Goal: Communication & Community: Answer question/provide support

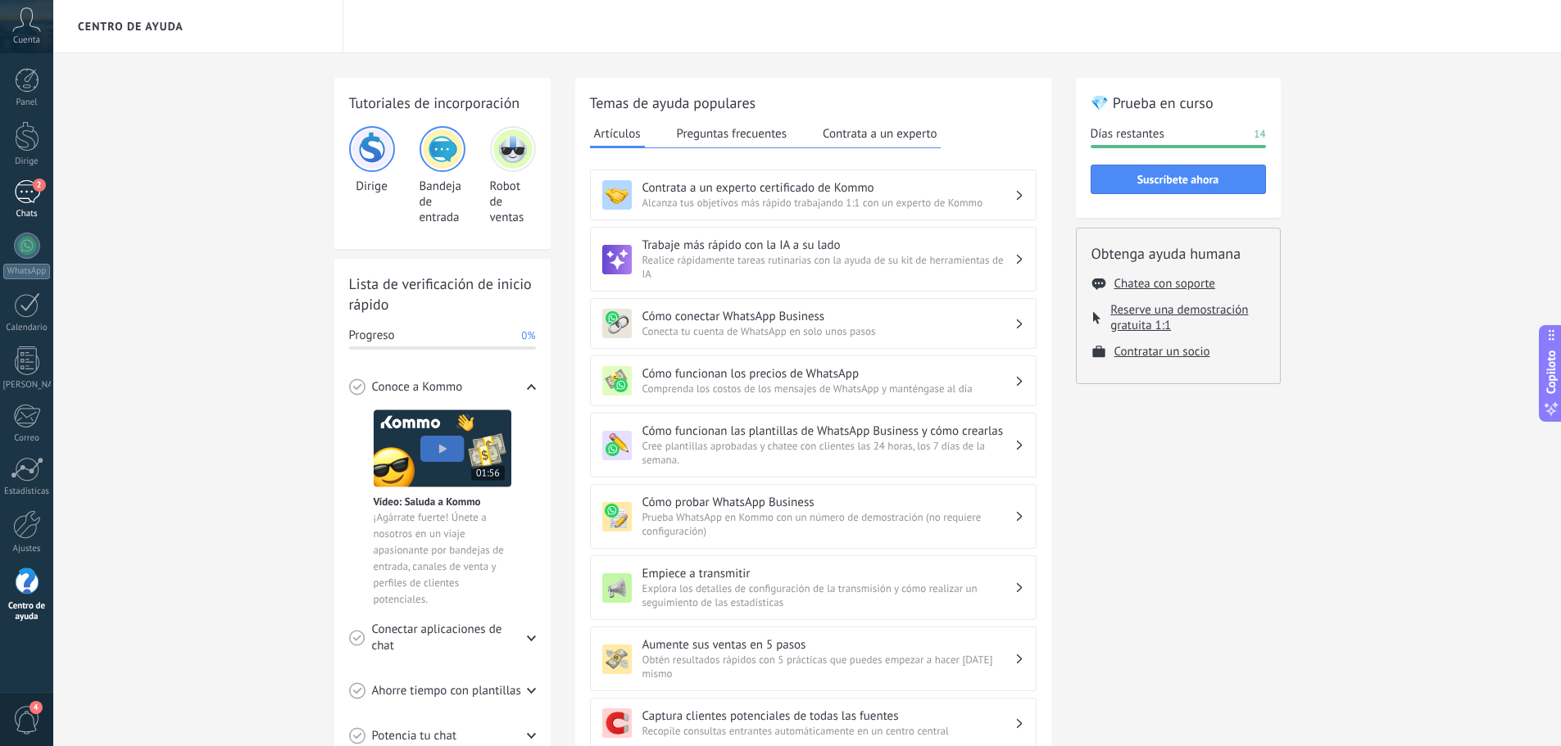
click at [12, 200] on link "2 Chats" at bounding box center [26, 199] width 53 height 39
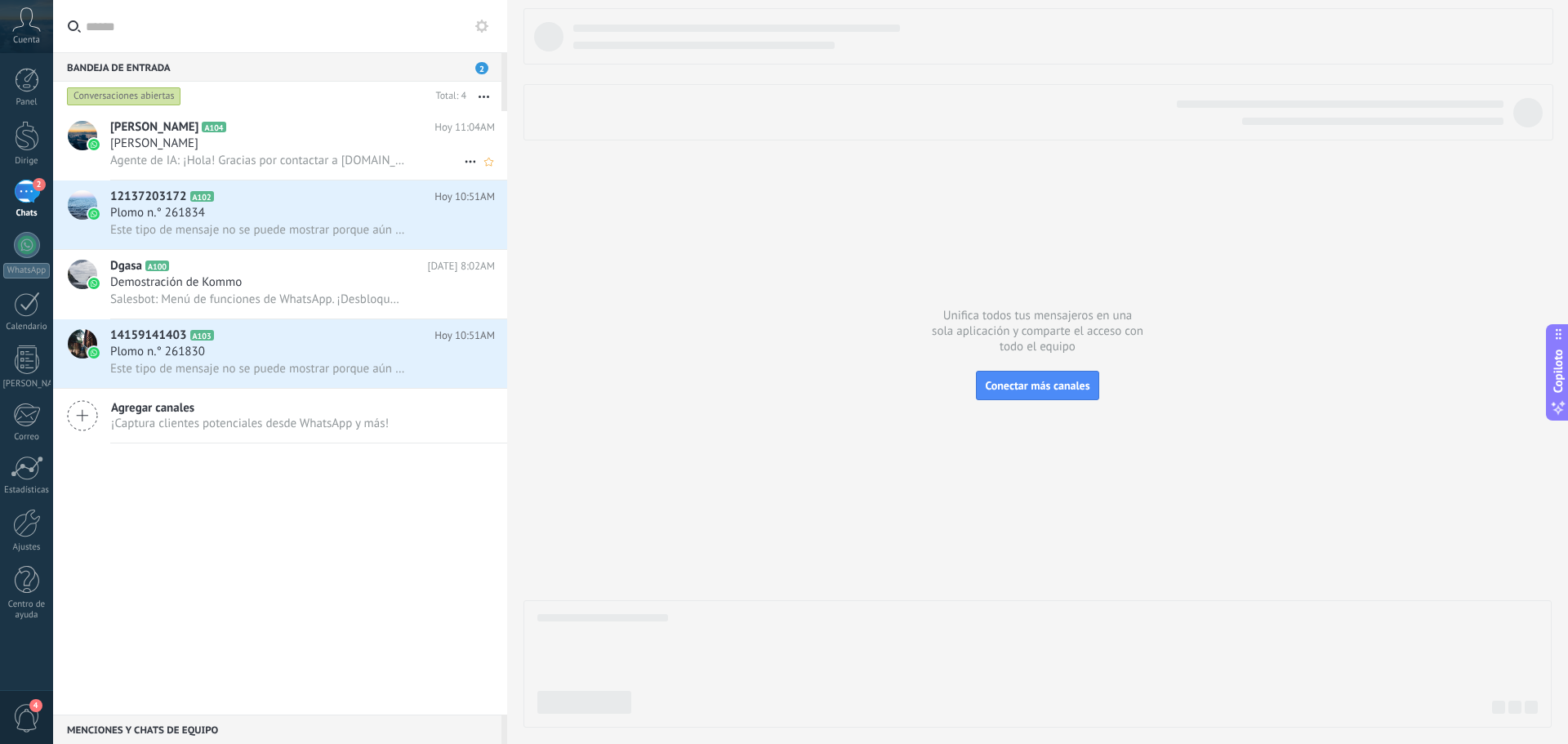
click at [242, 160] on font "Agente de IA: ¡Hola! Gracias por contactar a Dgasa.com. Soy Lola y te brindaré …" at bounding box center [481, 161] width 742 height 16
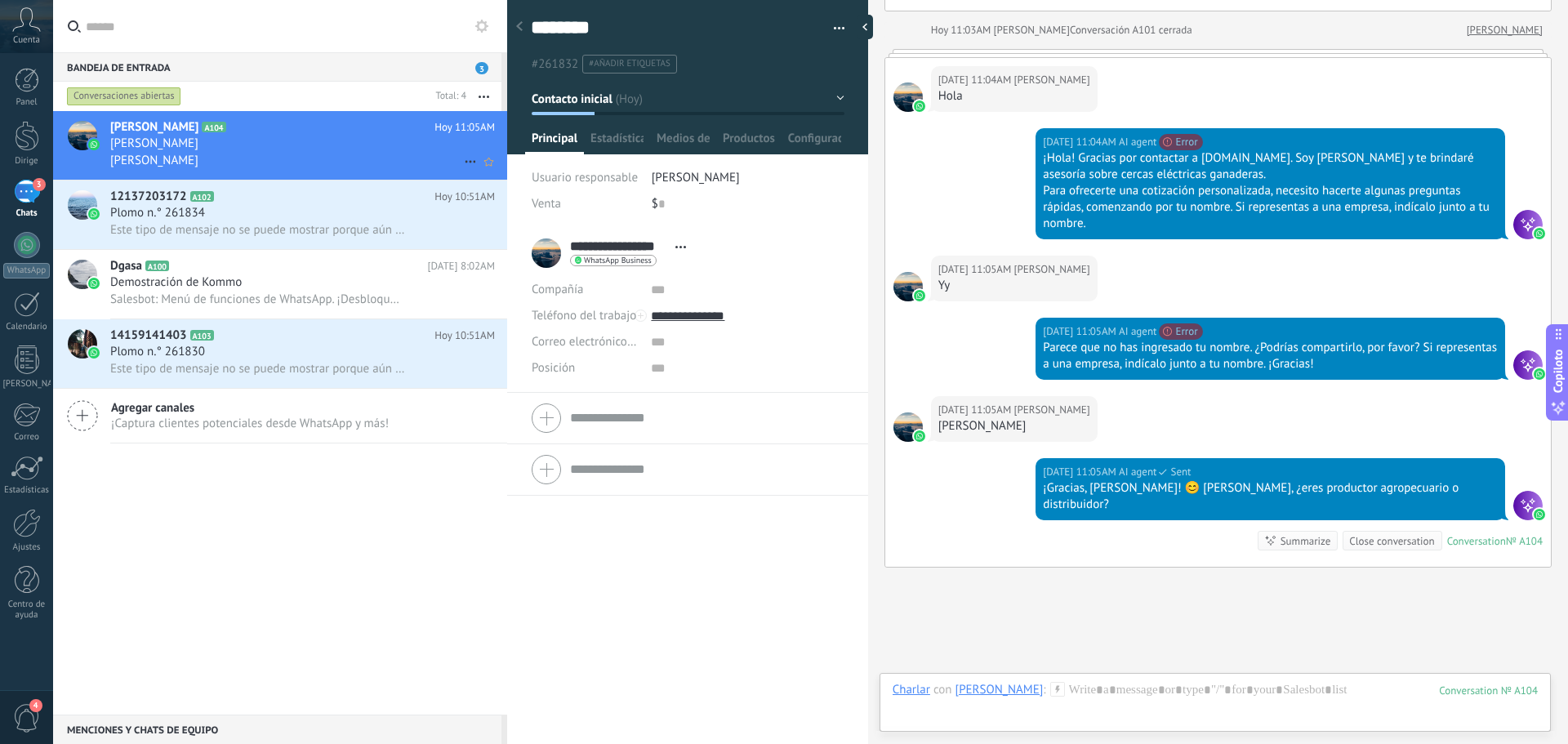
scroll to position [706, 0]
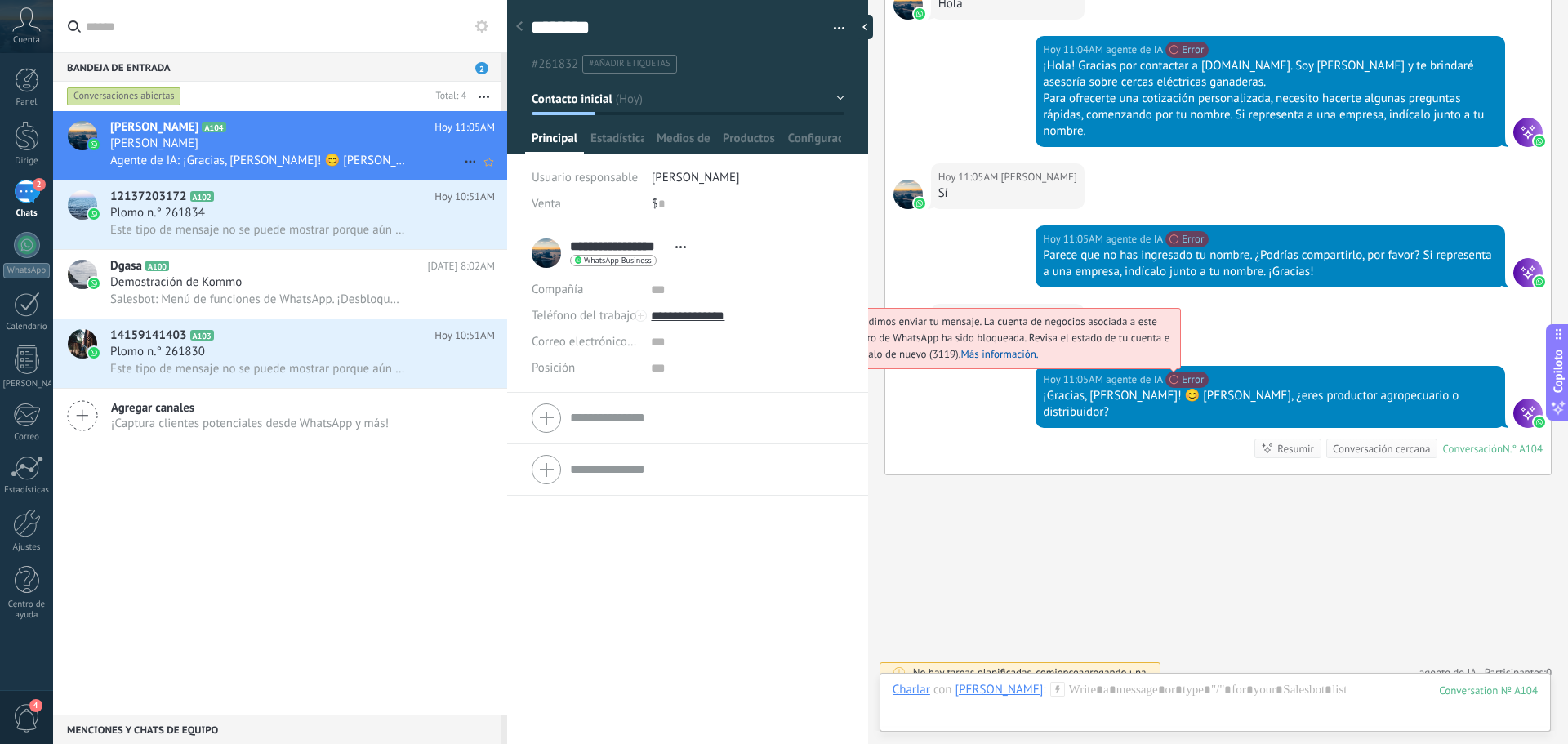
click at [1039, 354] on font "Más información." at bounding box center [1000, 354] width 78 height 14
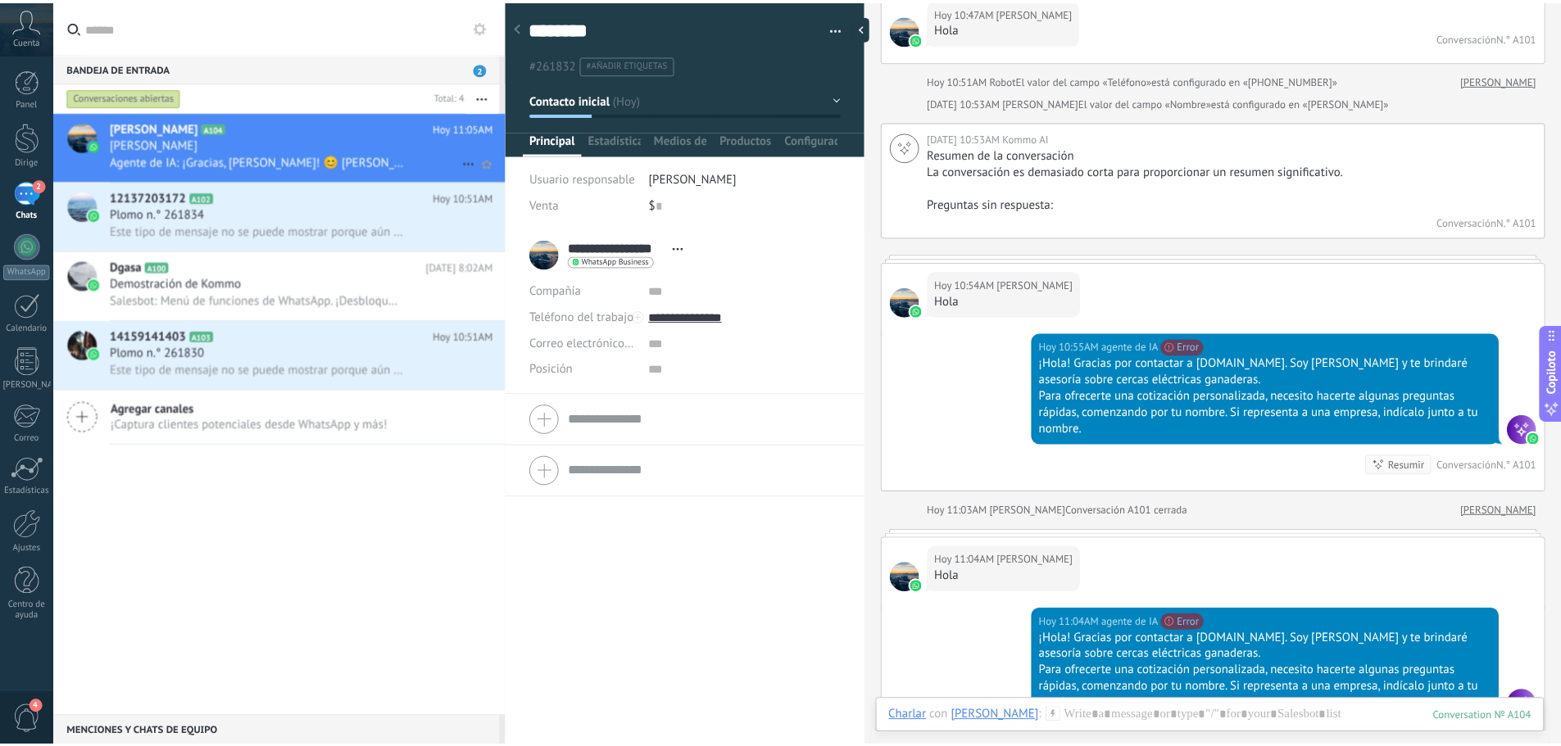
scroll to position [0, 0]
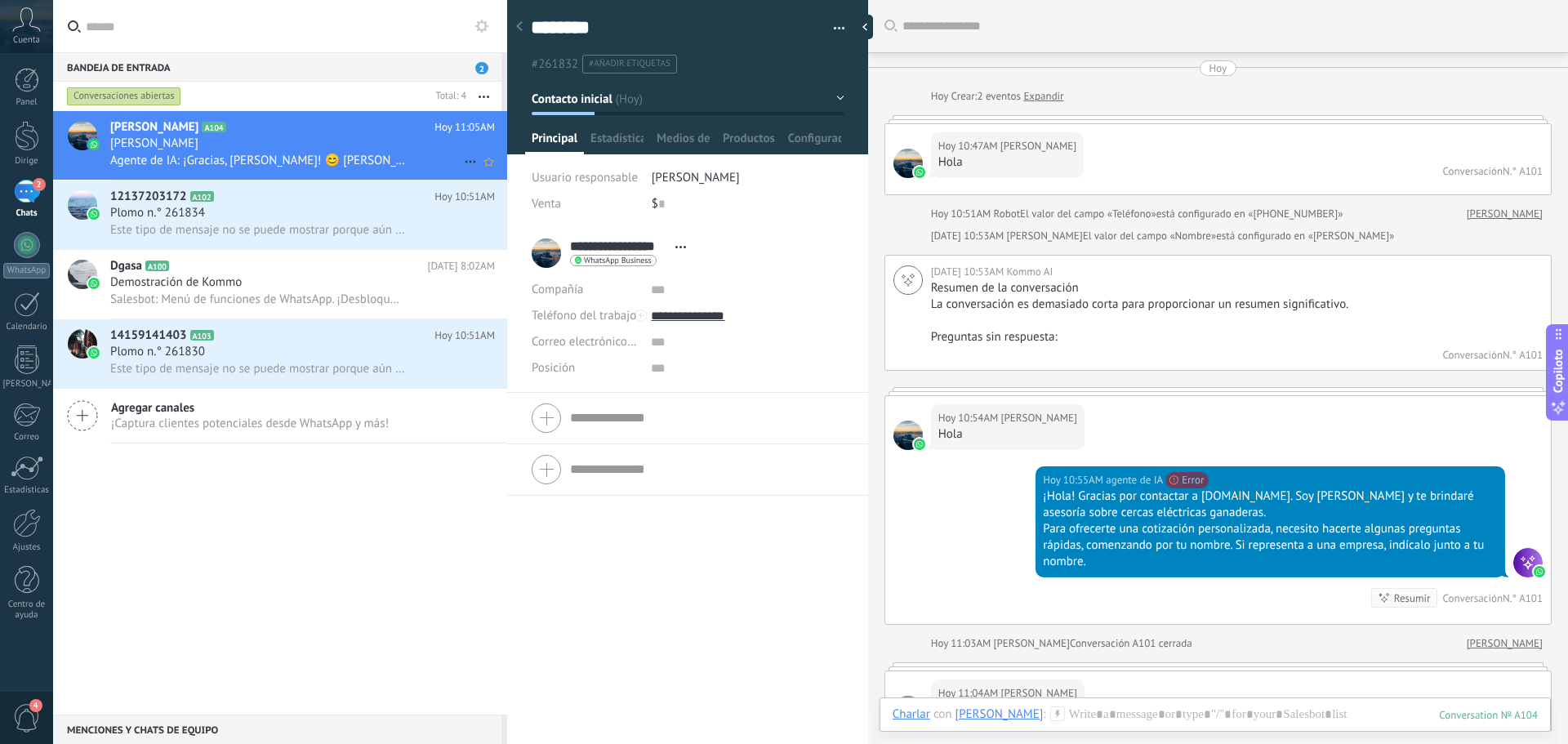
click at [39, 724] on span "4" at bounding box center [27, 718] width 28 height 29
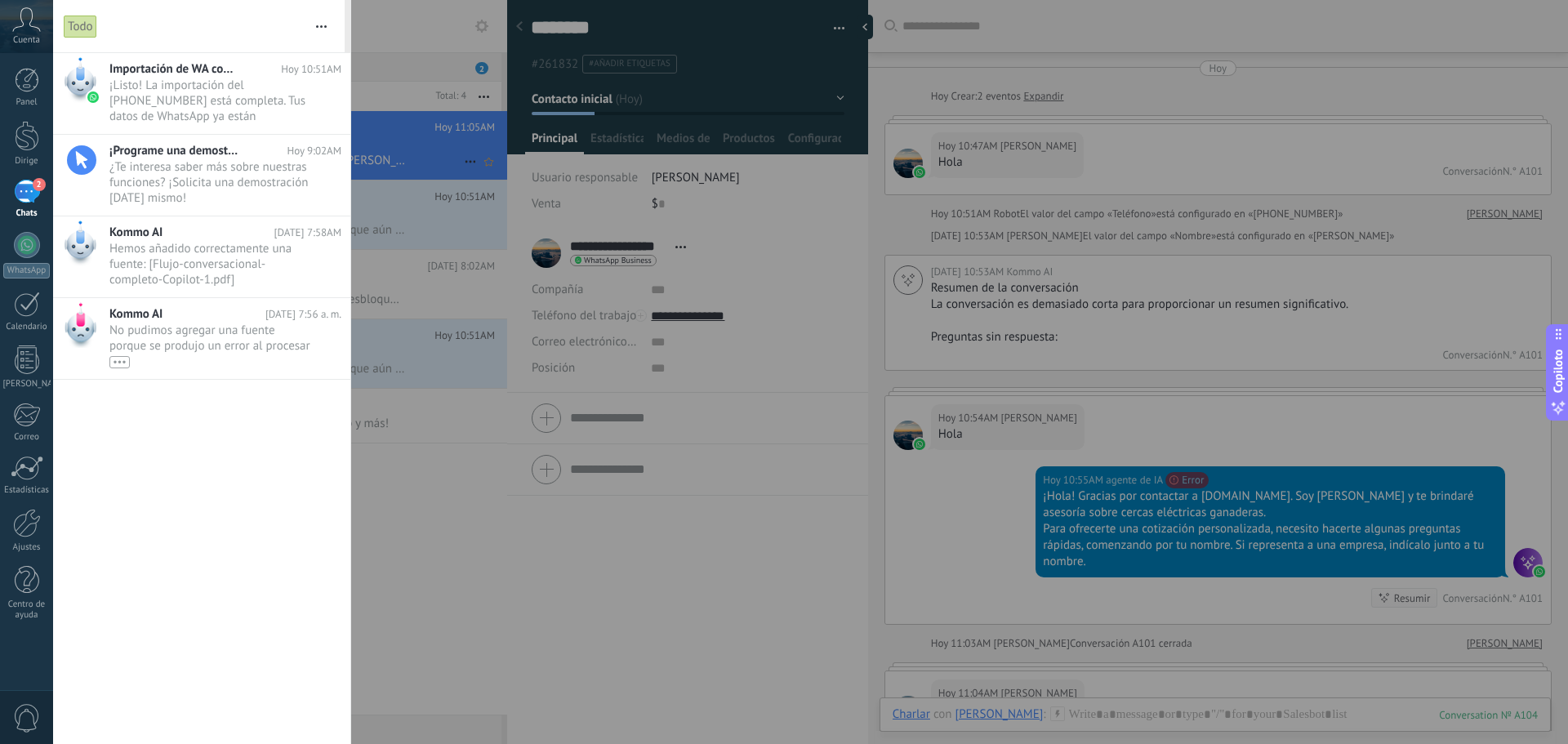
click at [323, 21] on button "button" at bounding box center [321, 26] width 35 height 52
click at [282, 10] on div "Todo" at bounding box center [183, 26] width 240 height 52
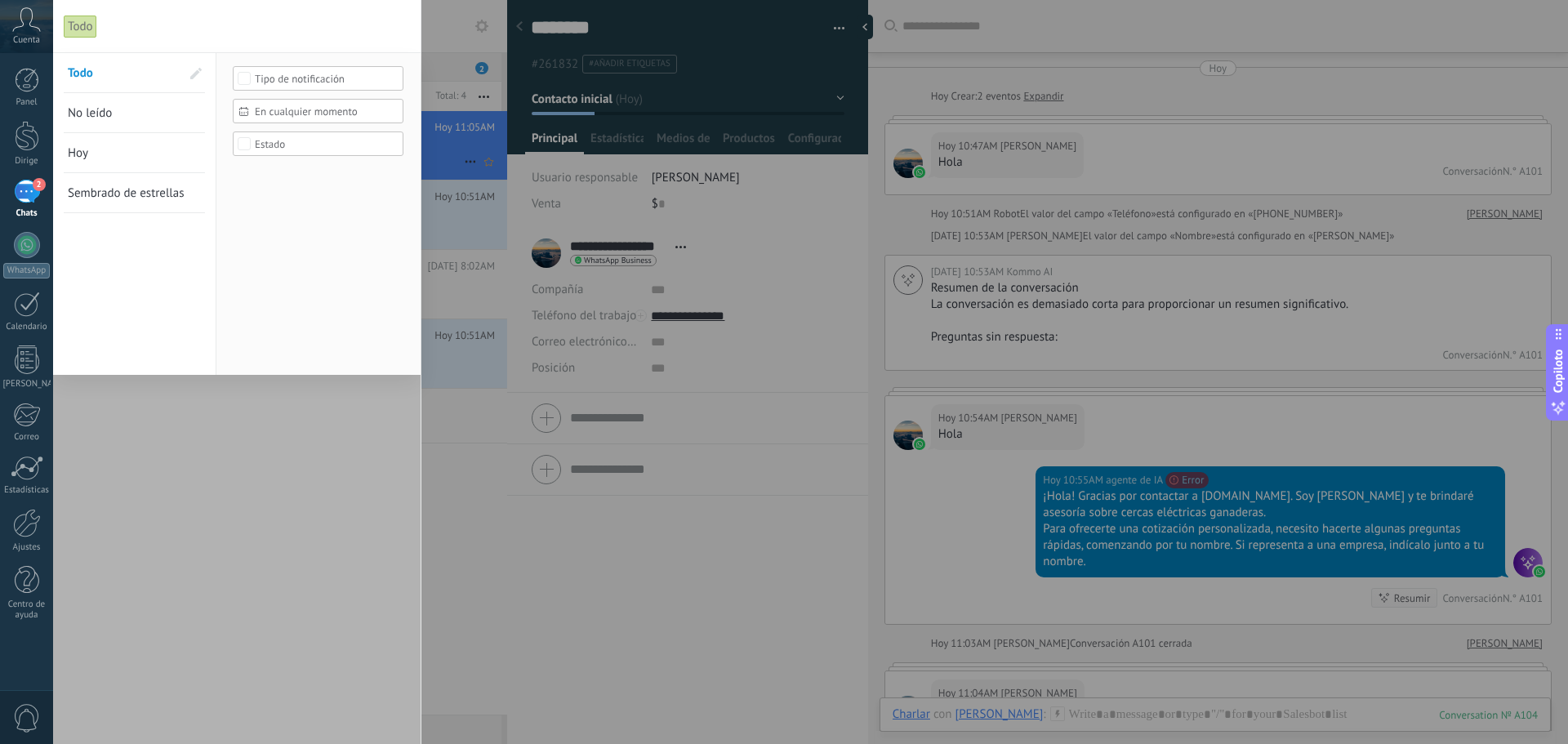
click at [433, 25] on div at bounding box center [784, 372] width 1568 height 744
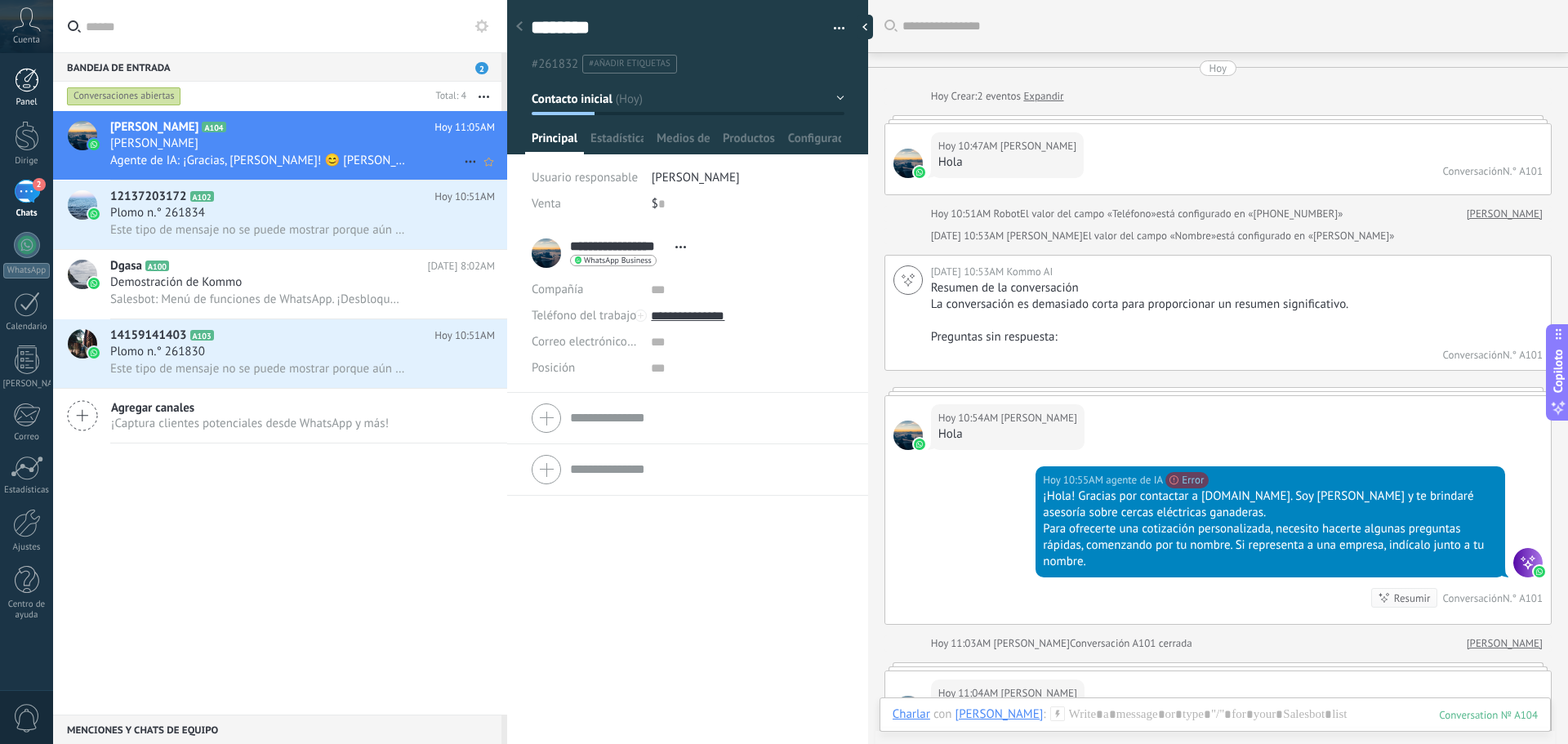
click at [2, 93] on link "Panel" at bounding box center [26, 88] width 53 height 40
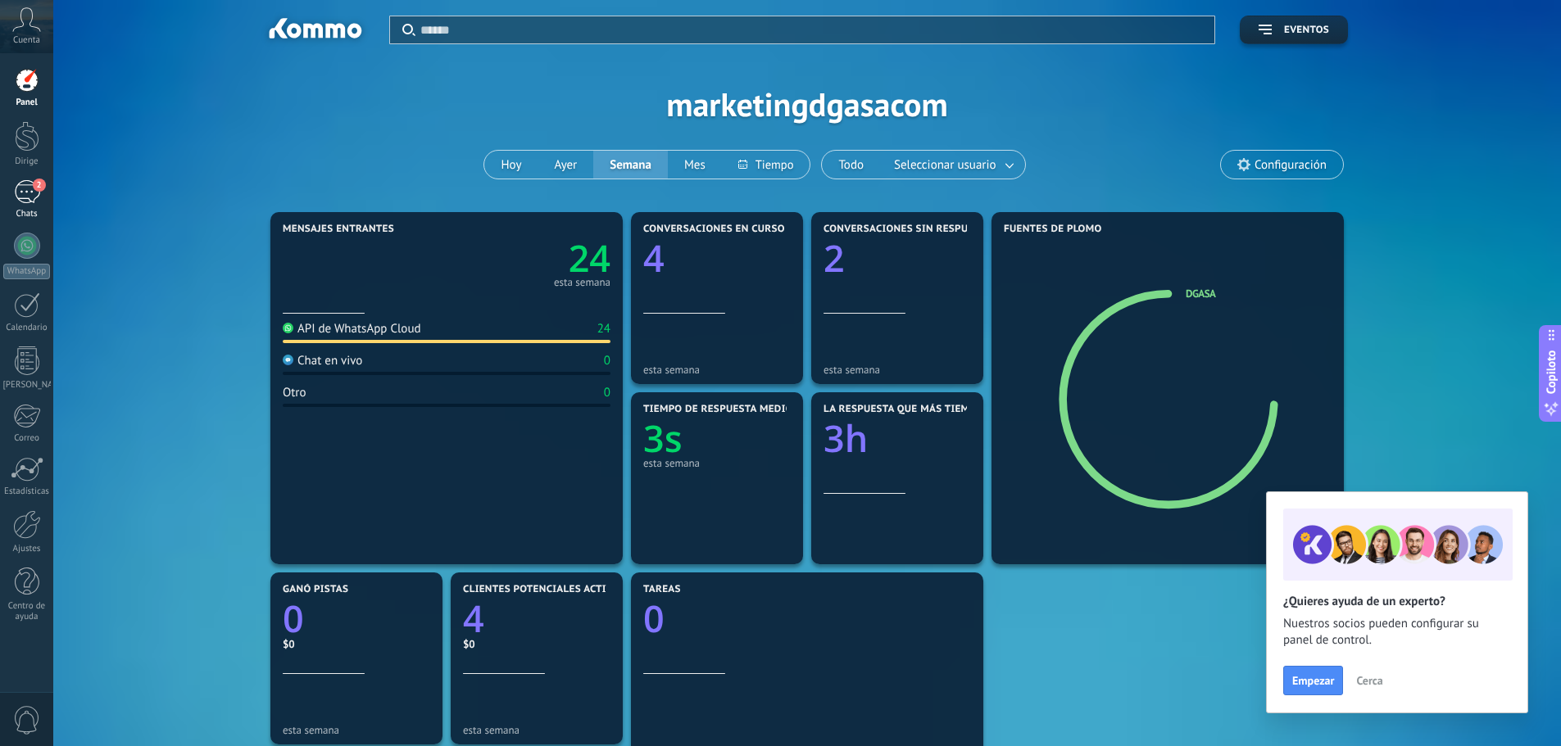
click at [25, 196] on div "2" at bounding box center [27, 192] width 26 height 24
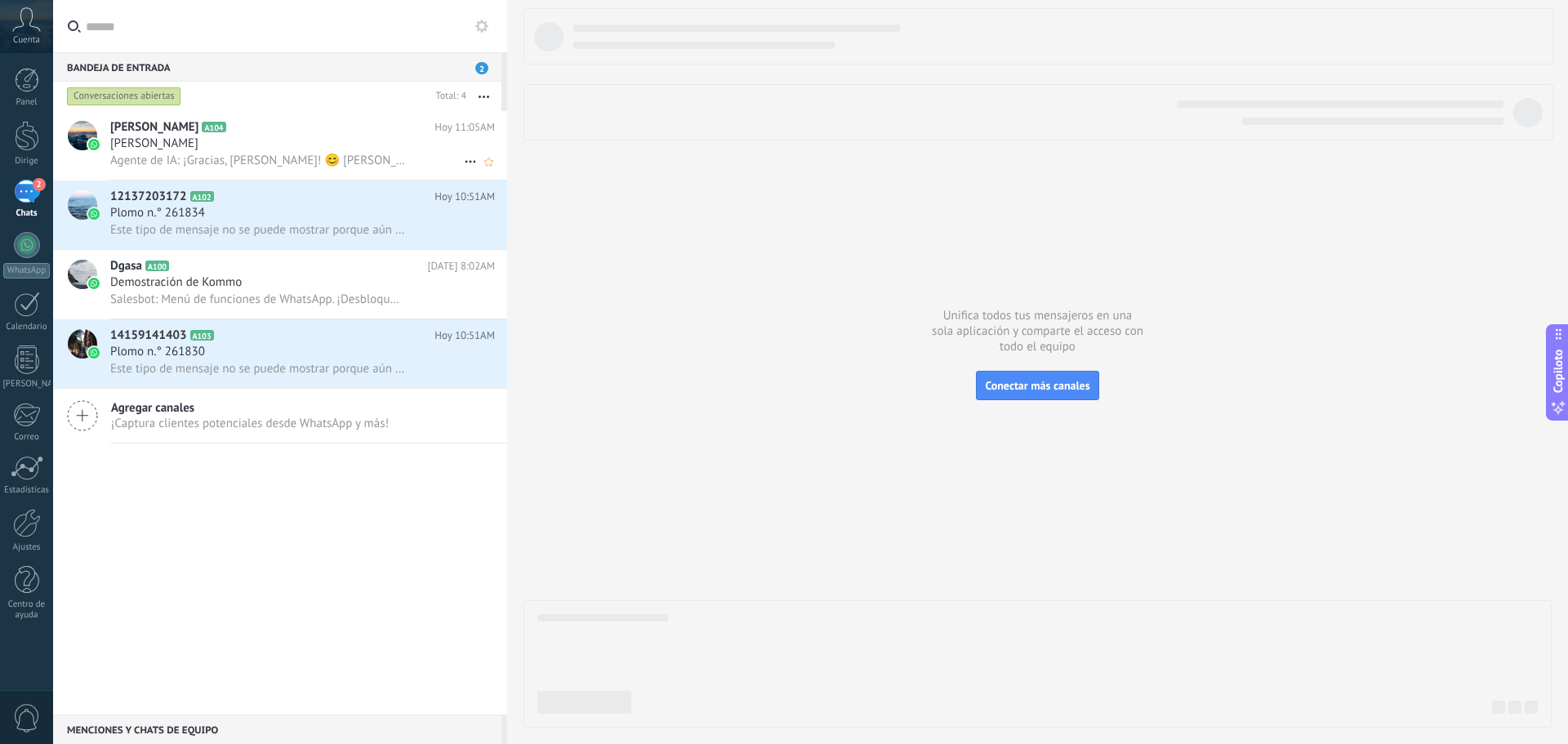
click at [389, 147] on div "[PERSON_NAME]" at bounding box center [303, 144] width 385 height 16
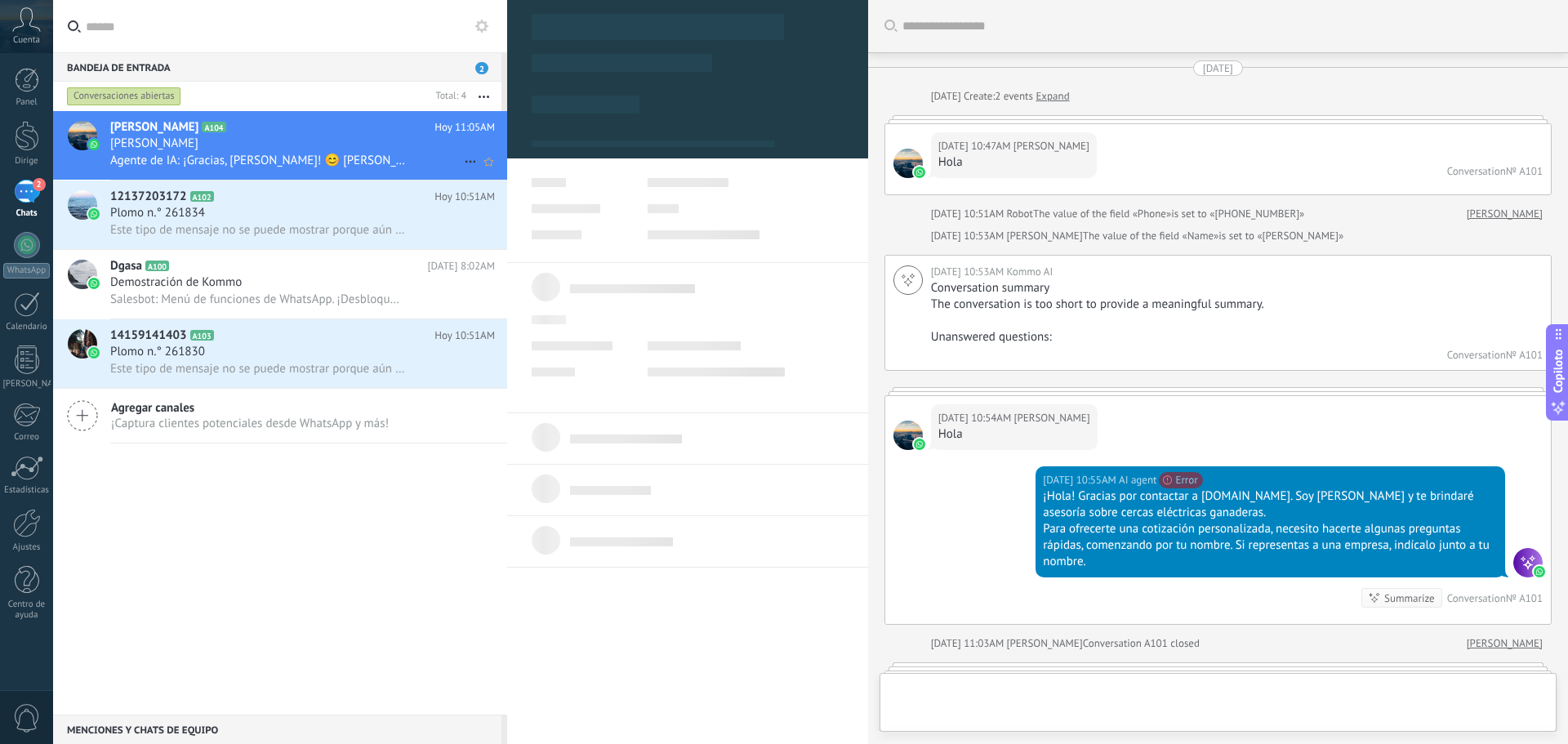
type textarea "********"
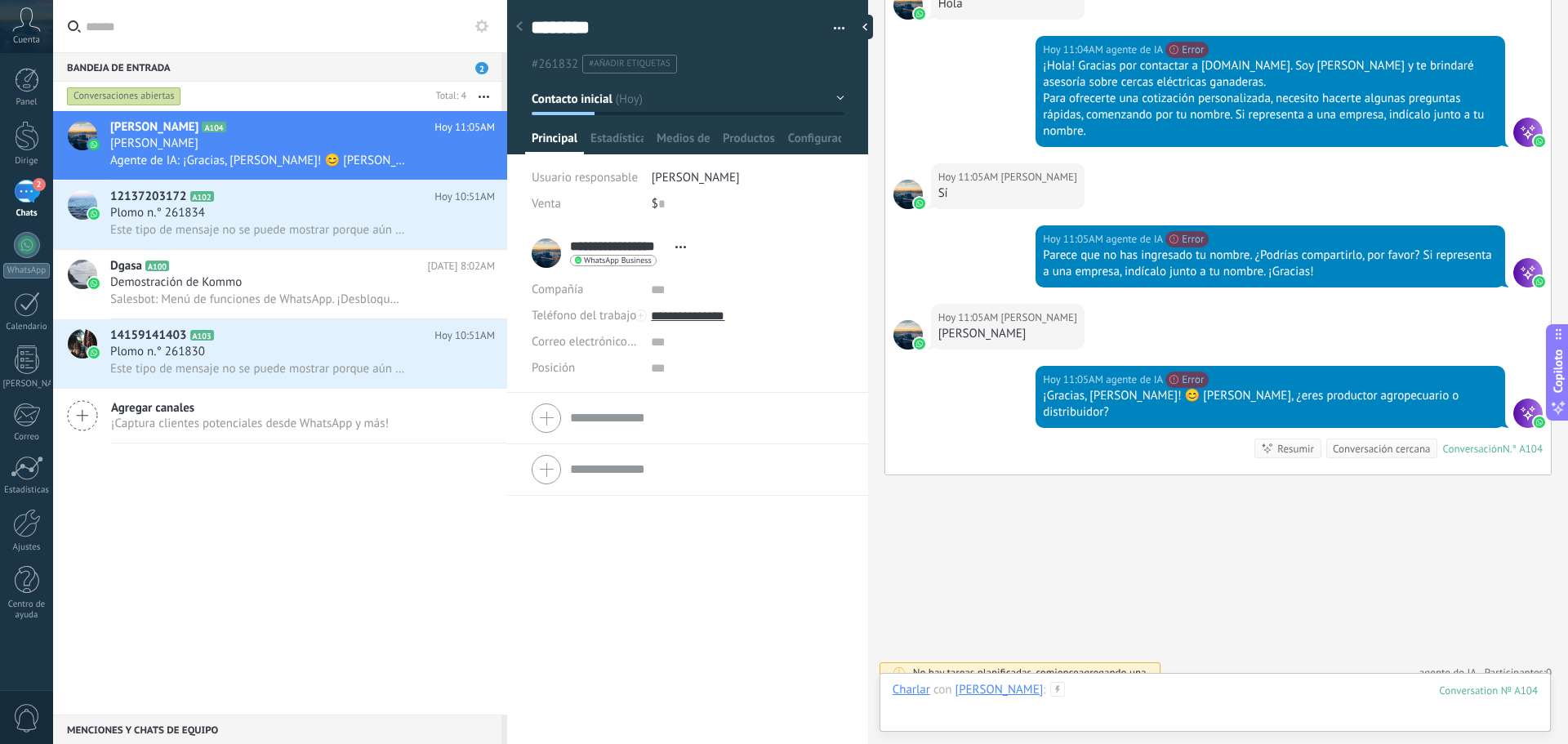
click at [1211, 692] on div at bounding box center [1214, 706] width 645 height 49
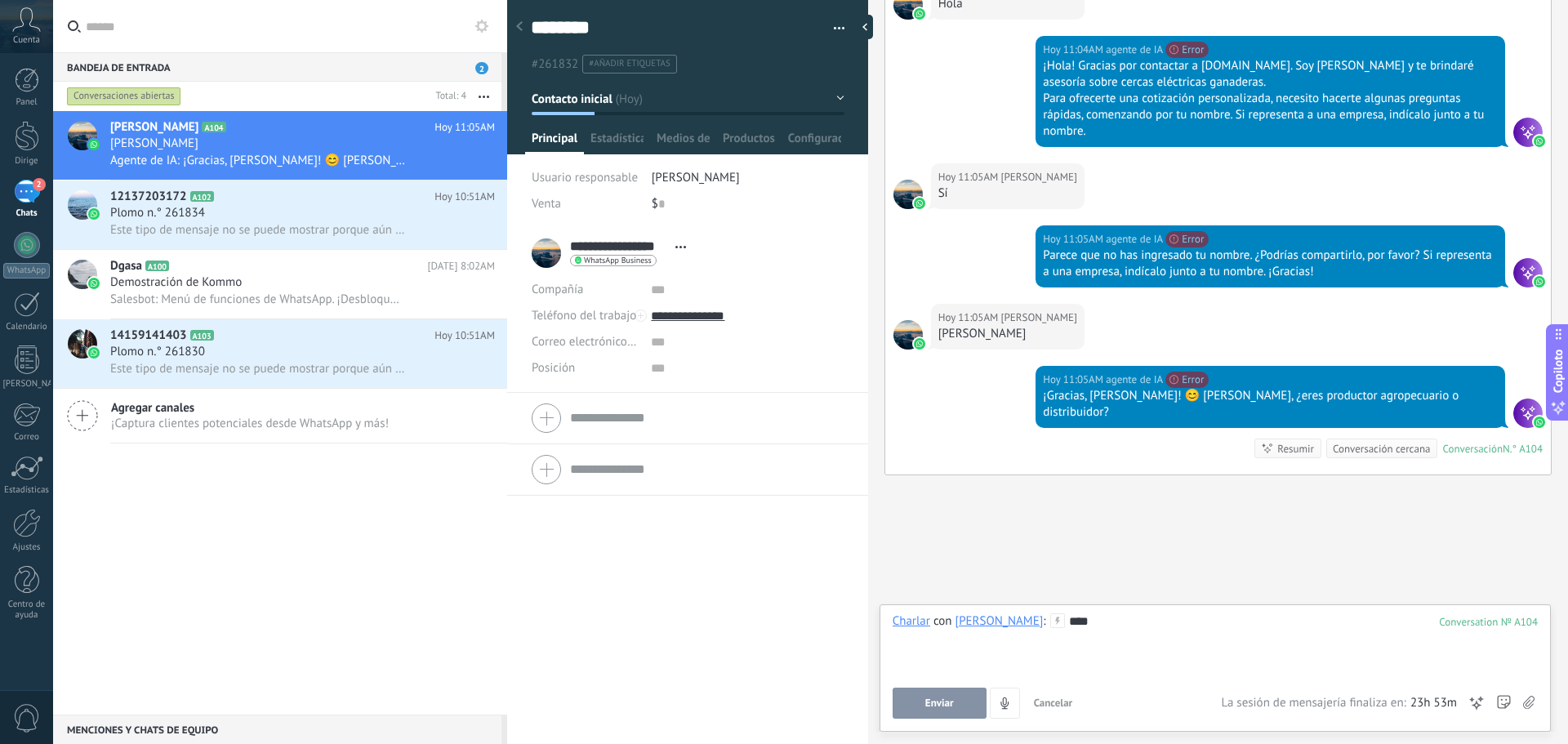
click at [952, 718] on button "Enviar" at bounding box center [939, 703] width 94 height 31
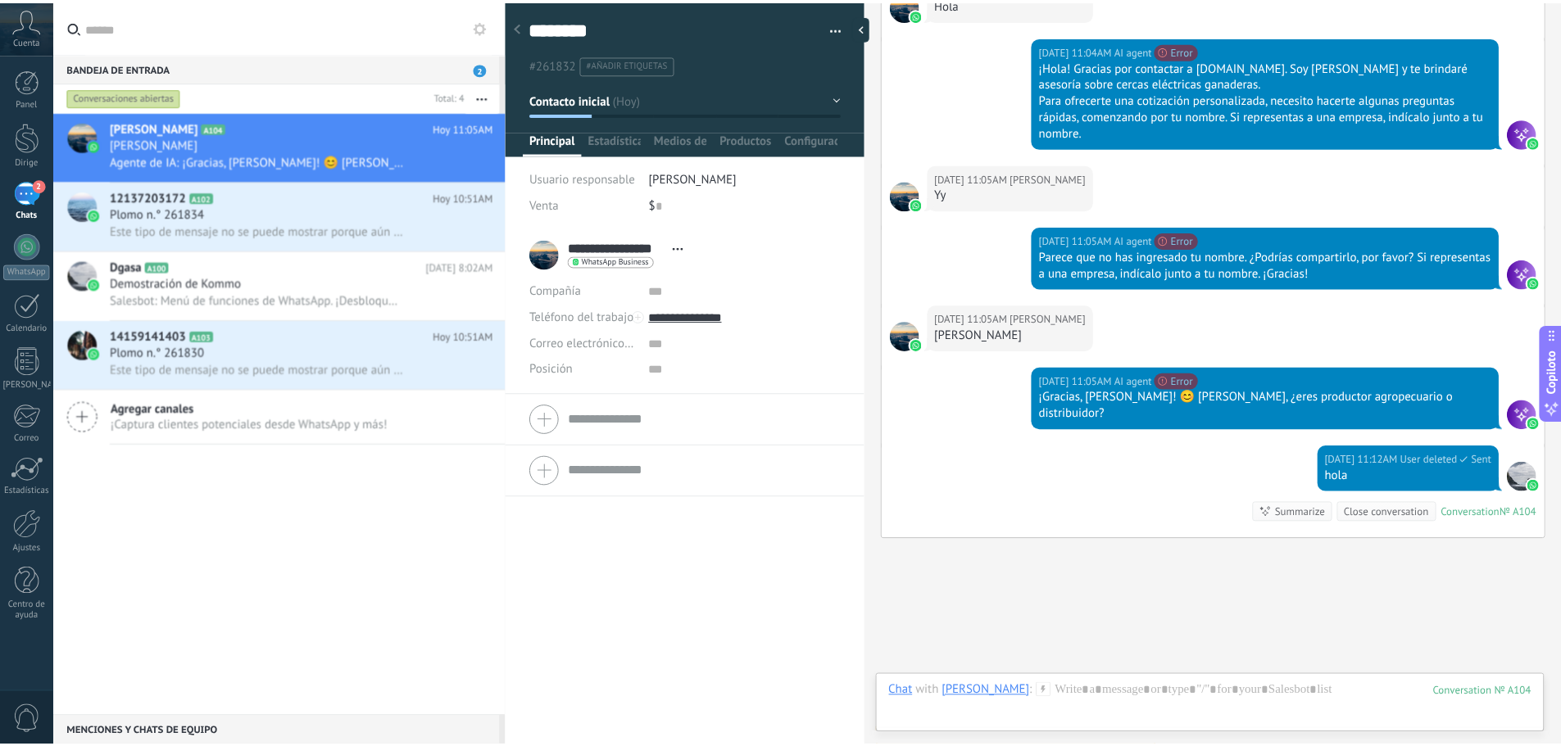
scroll to position [770, 0]
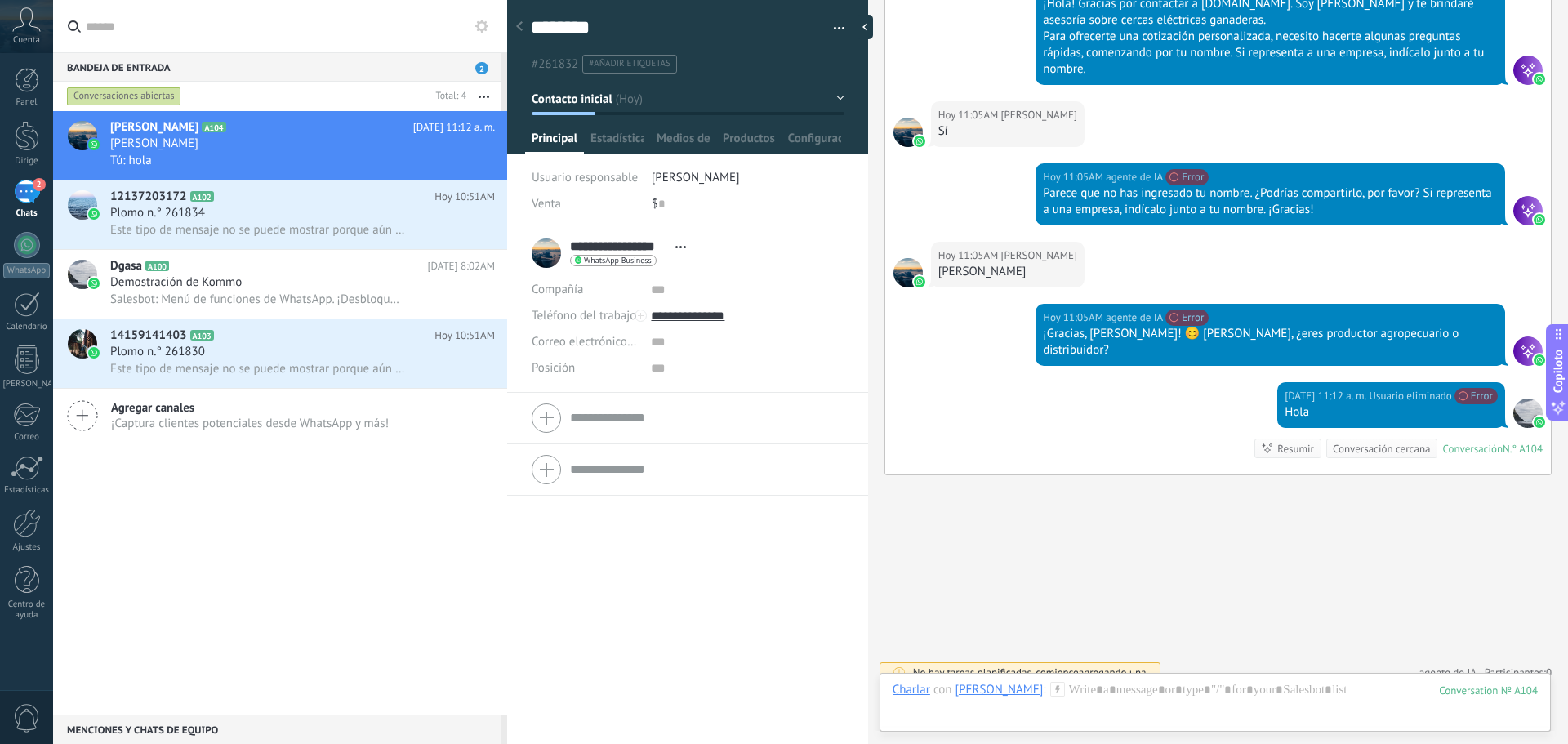
click at [28, 24] on icon at bounding box center [26, 19] width 29 height 25
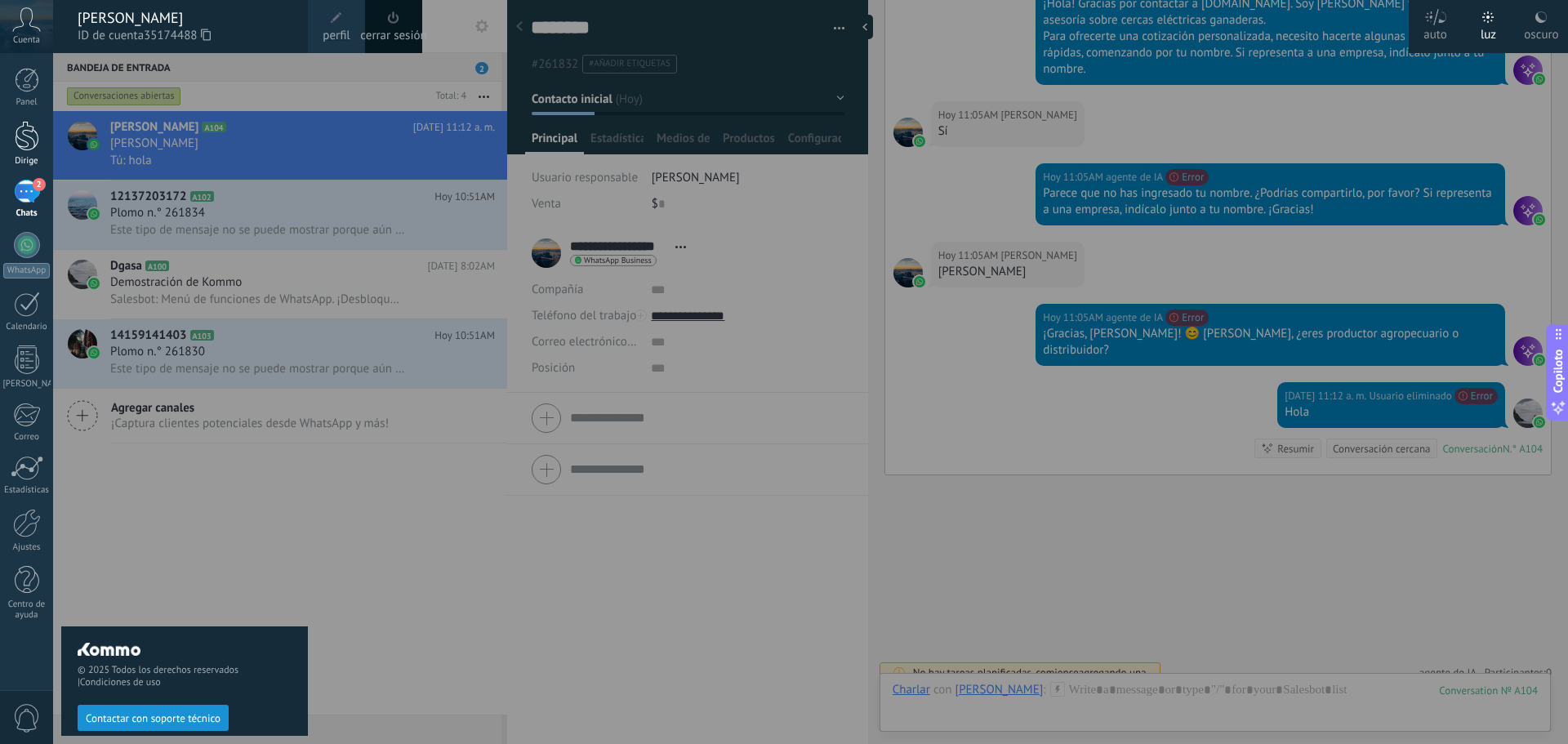
click at [28, 138] on div at bounding box center [27, 136] width 25 height 30
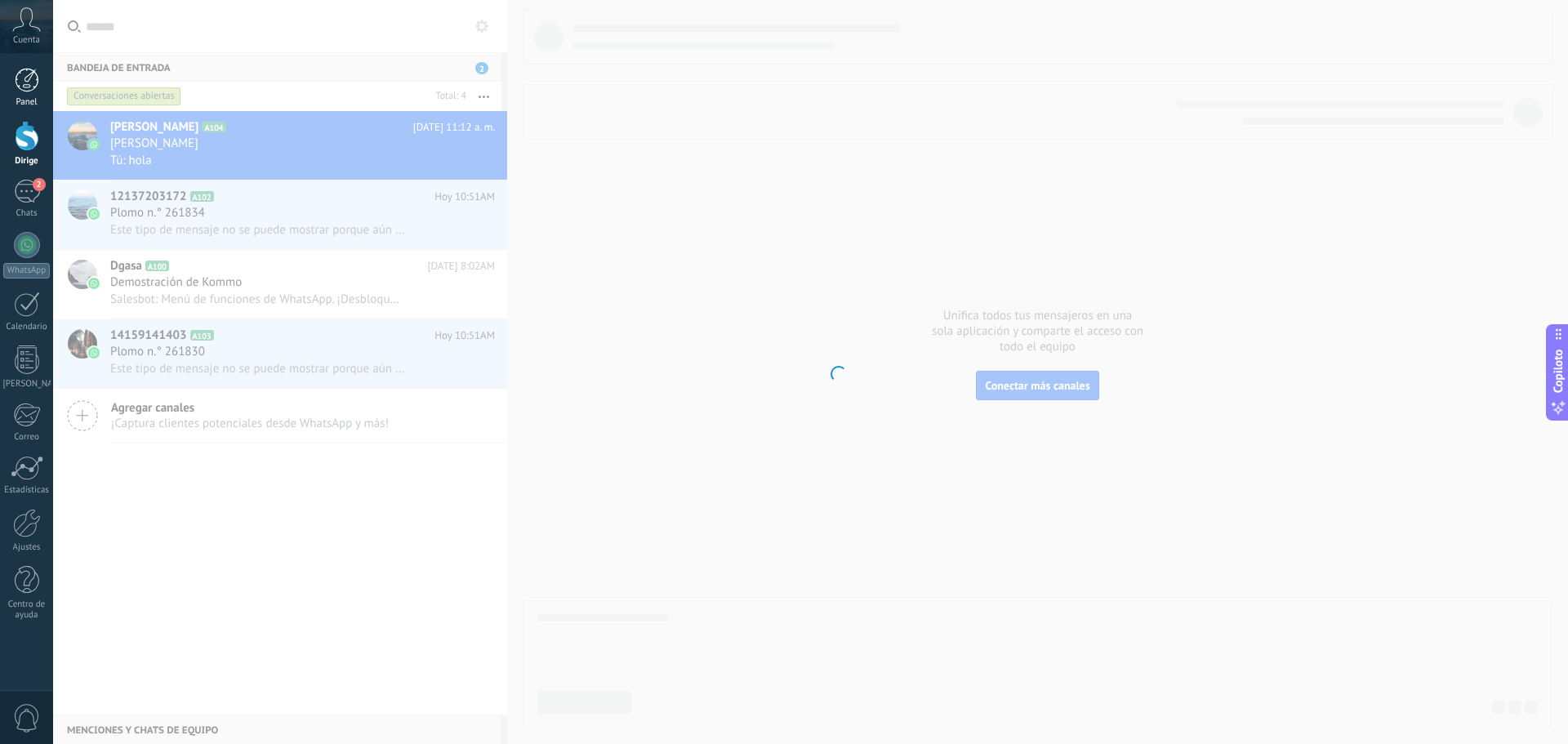
click at [25, 88] on div at bounding box center [27, 80] width 25 height 25
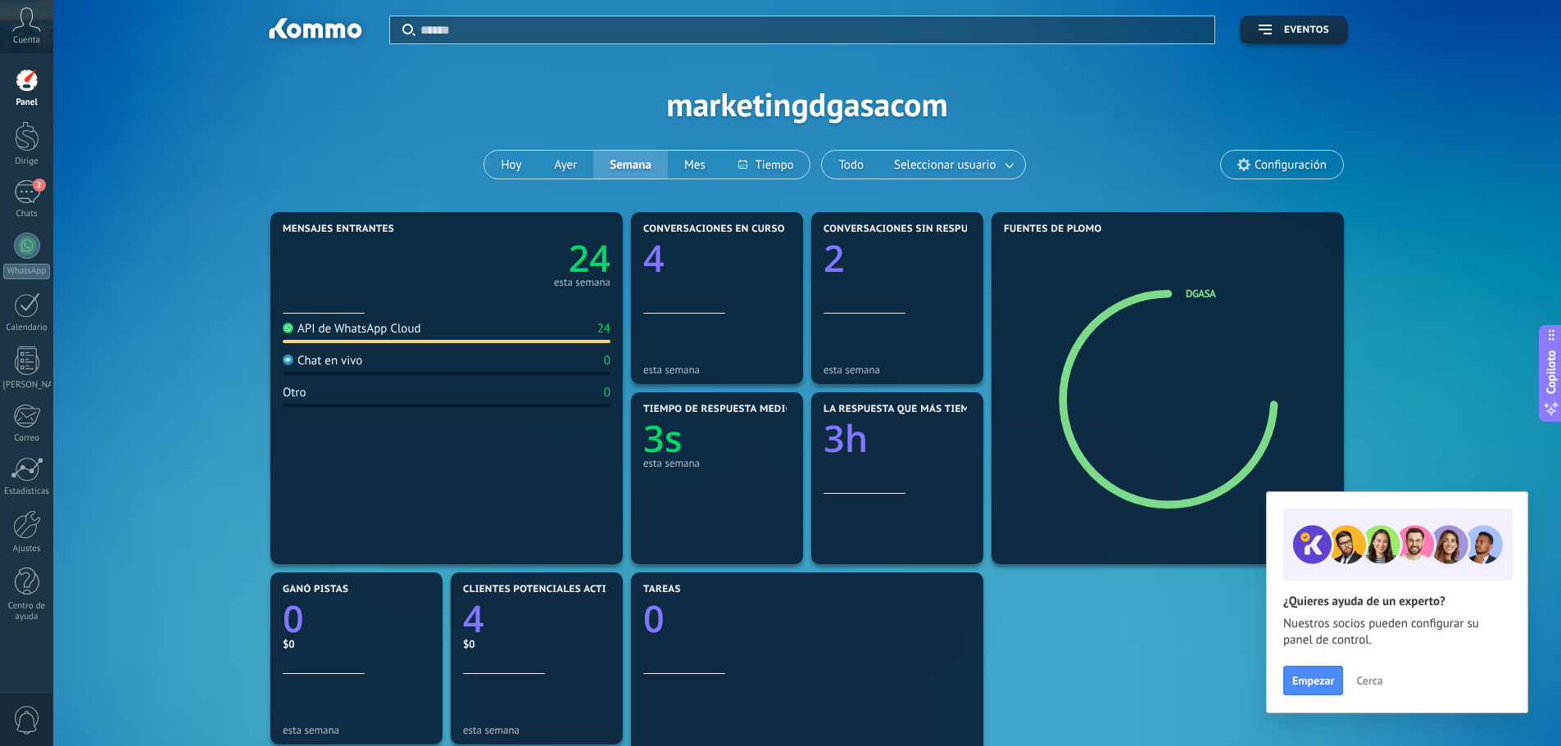
click at [34, 25] on icon at bounding box center [26, 19] width 29 height 25
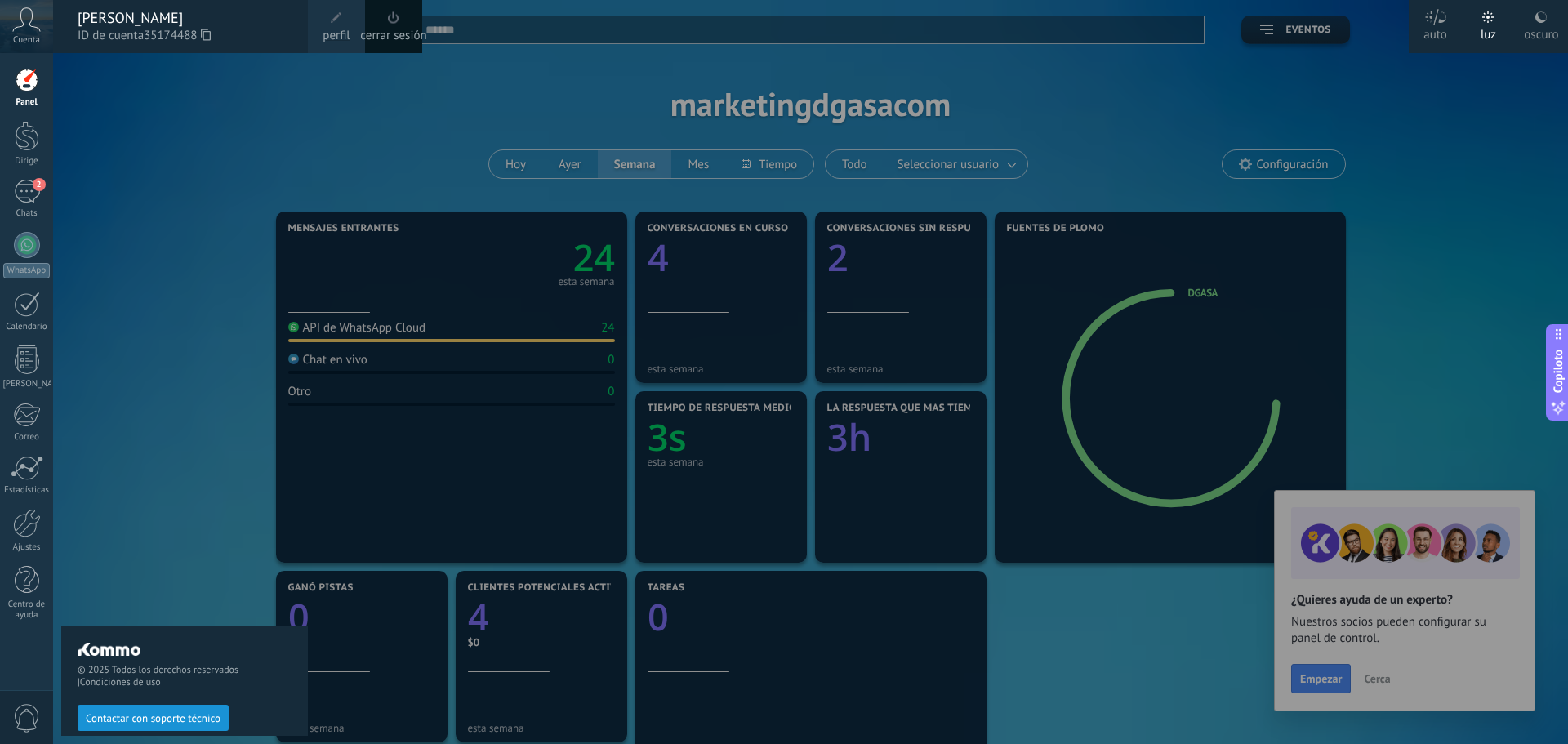
click at [126, 119] on div "© 2025 Todos los derechos reservados | Condiciones de uso Contactar con soporte…" at bounding box center [183, 398] width 246 height 691
click at [215, 129] on div "© 2025 Todos los derechos reservados | Condiciones de uso Contactar con soporte…" at bounding box center [183, 398] width 246 height 691
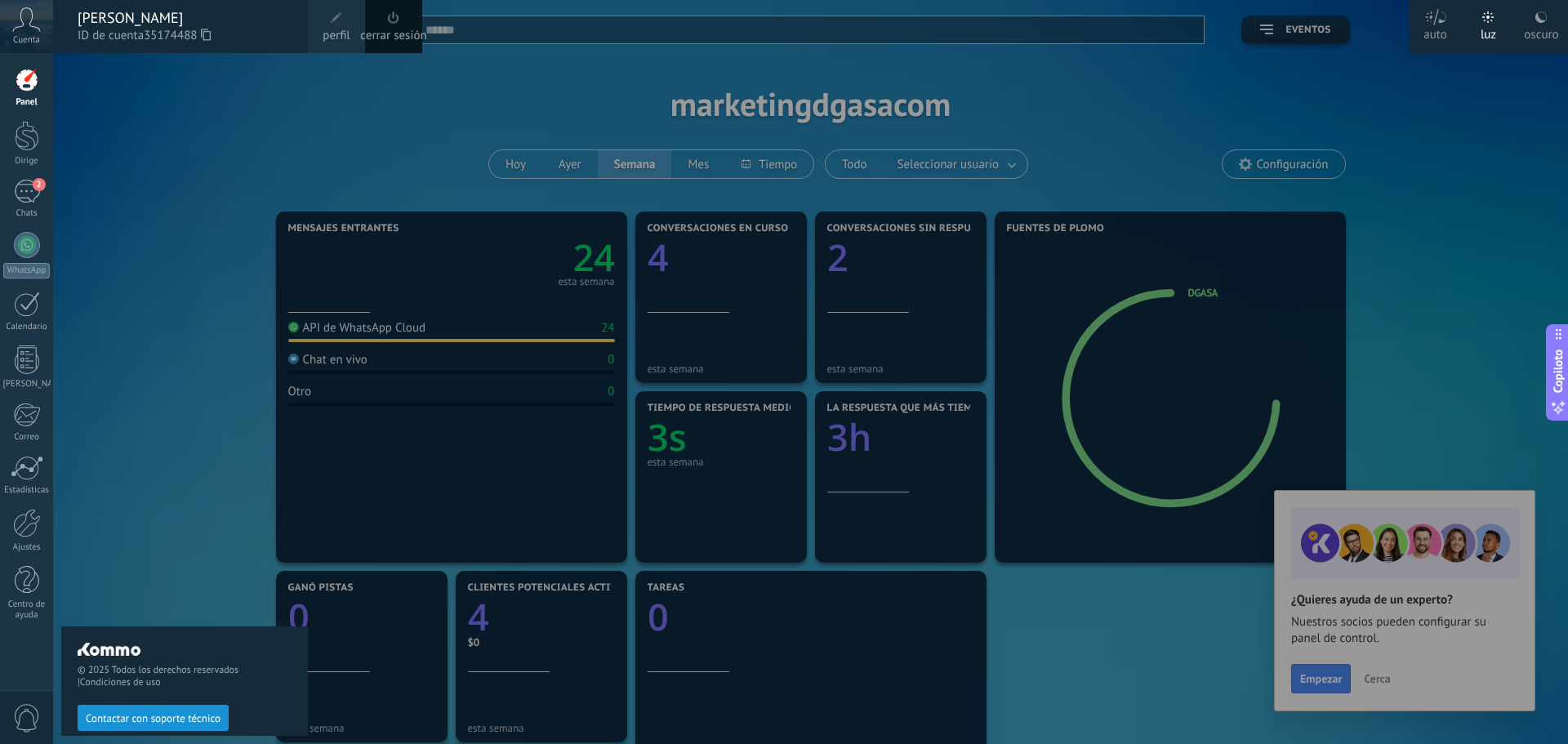
click at [428, 84] on div at bounding box center [836, 372] width 1568 height 744
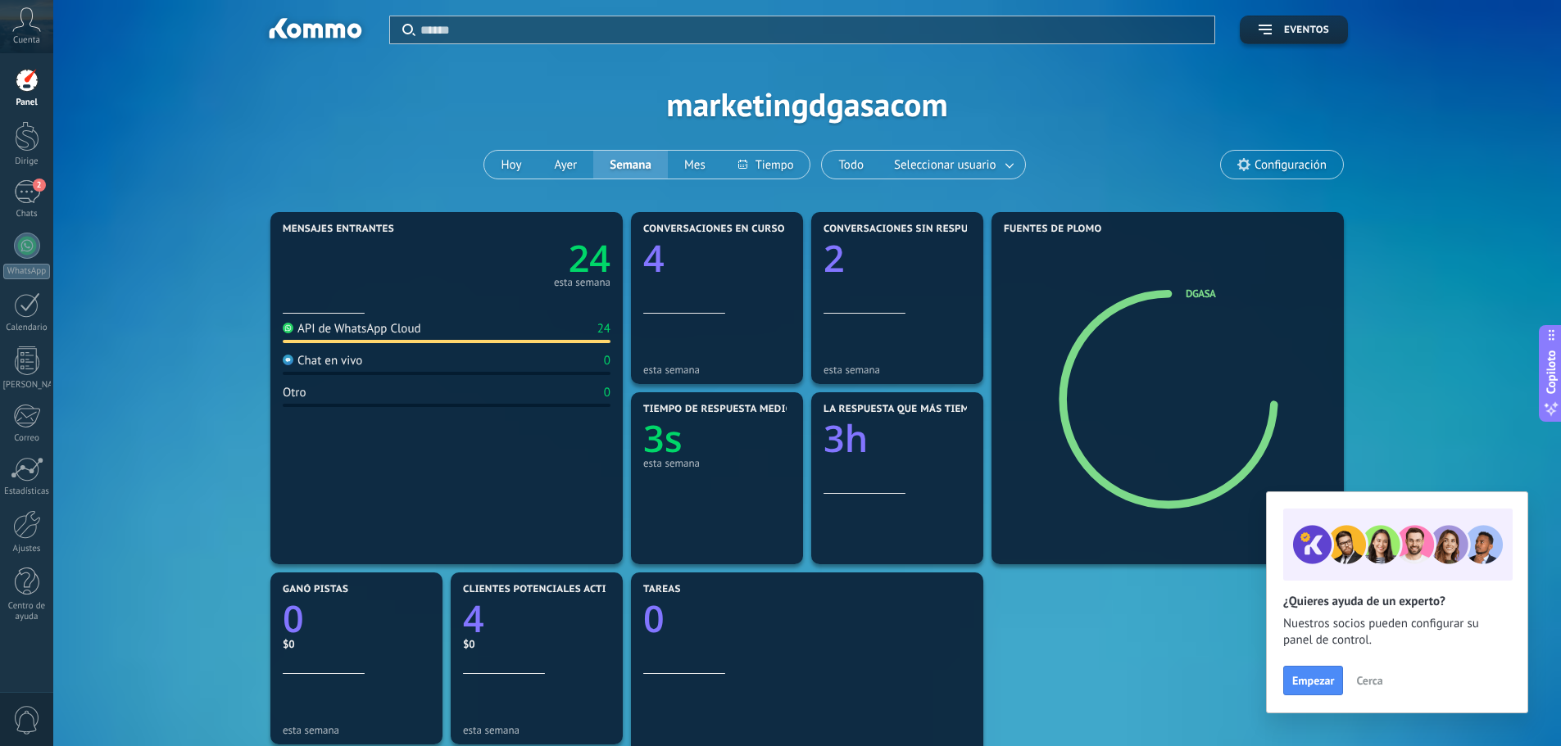
click at [43, 20] on div "Cuenta" at bounding box center [26, 26] width 53 height 53
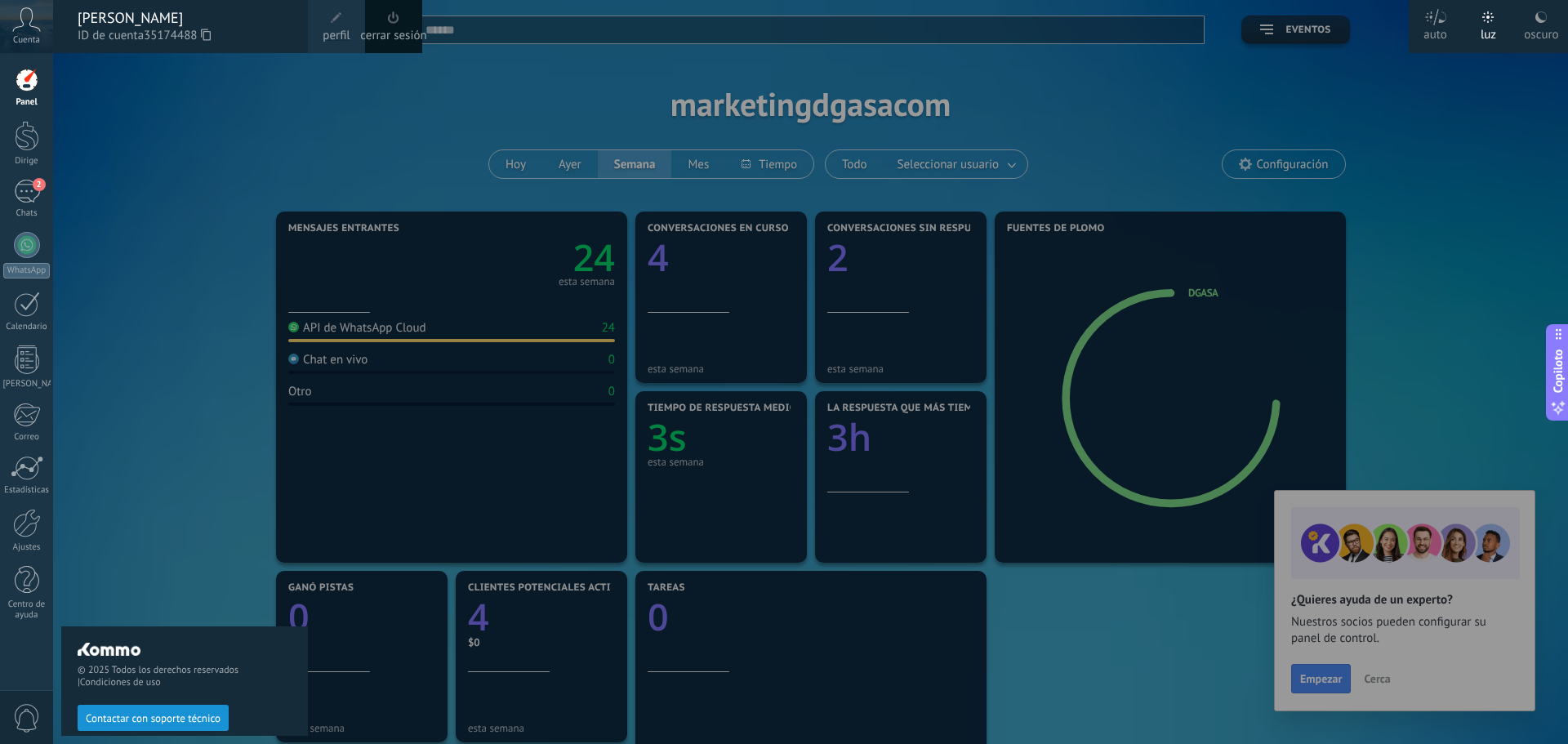
click at [386, 29] on font "cerrar sesión" at bounding box center [393, 36] width 66 height 16
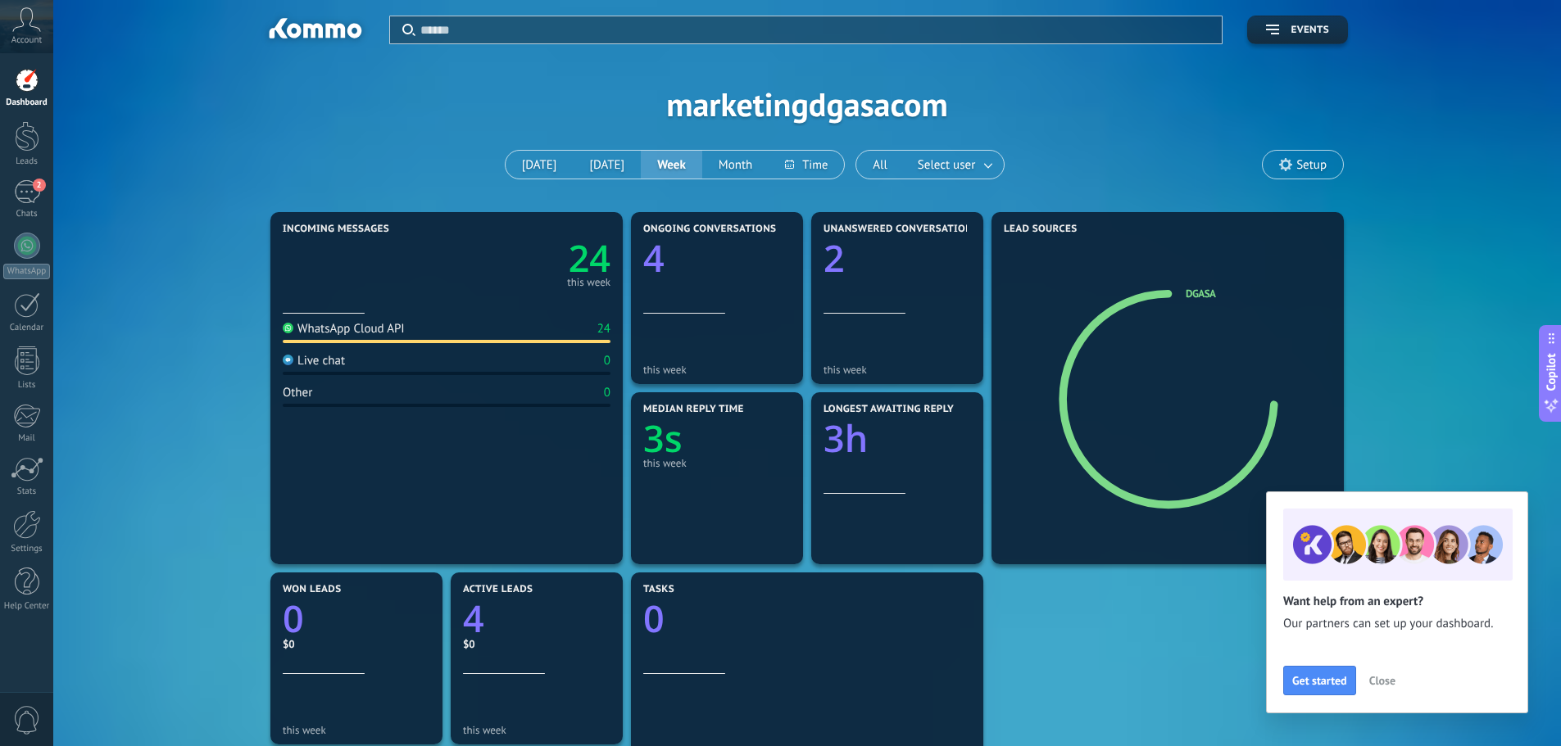
click at [1381, 675] on span "Close" at bounding box center [1382, 680] width 26 height 11
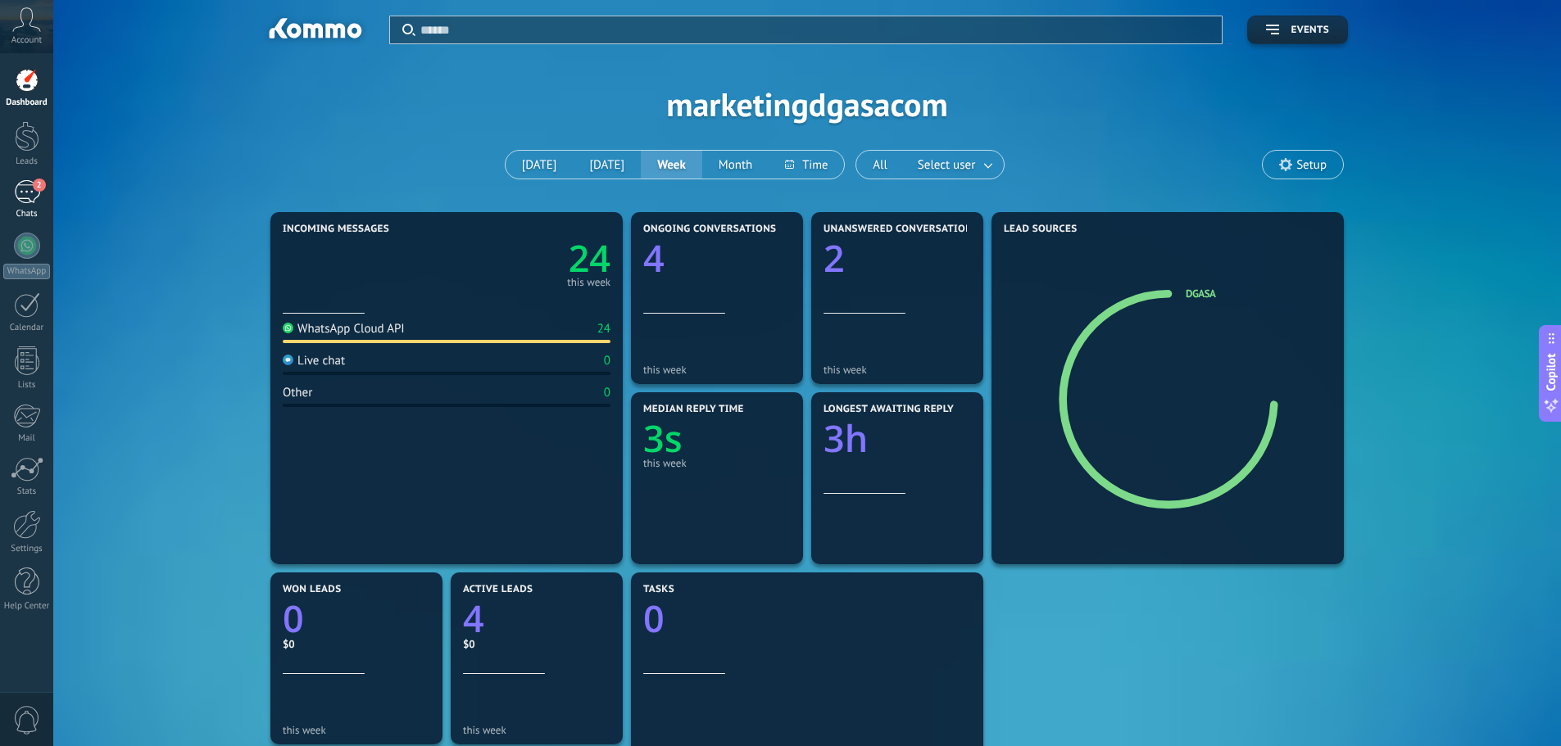
click at [23, 193] on div "2" at bounding box center [27, 192] width 26 height 24
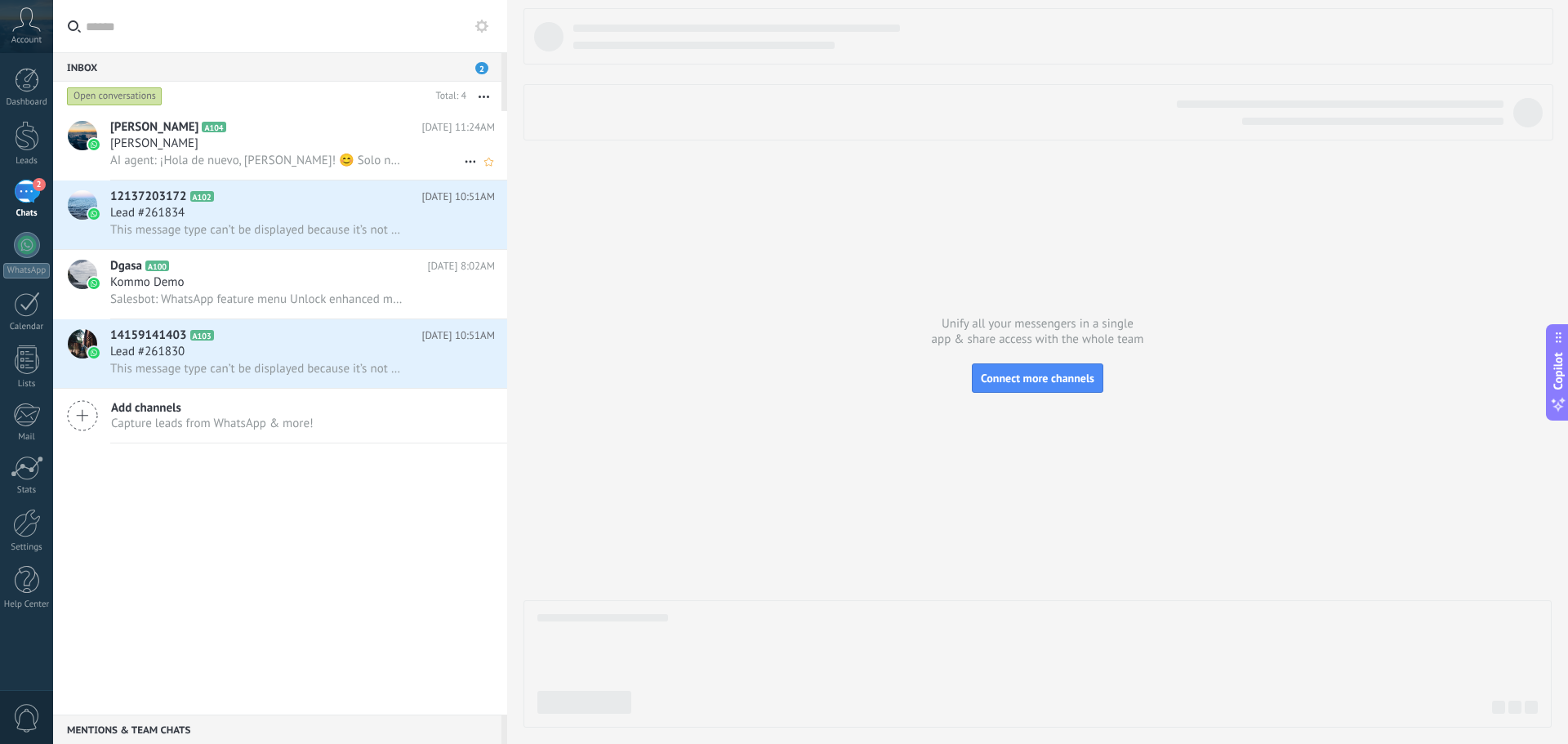
click at [262, 144] on div "[PERSON_NAME]" at bounding box center [303, 144] width 385 height 16
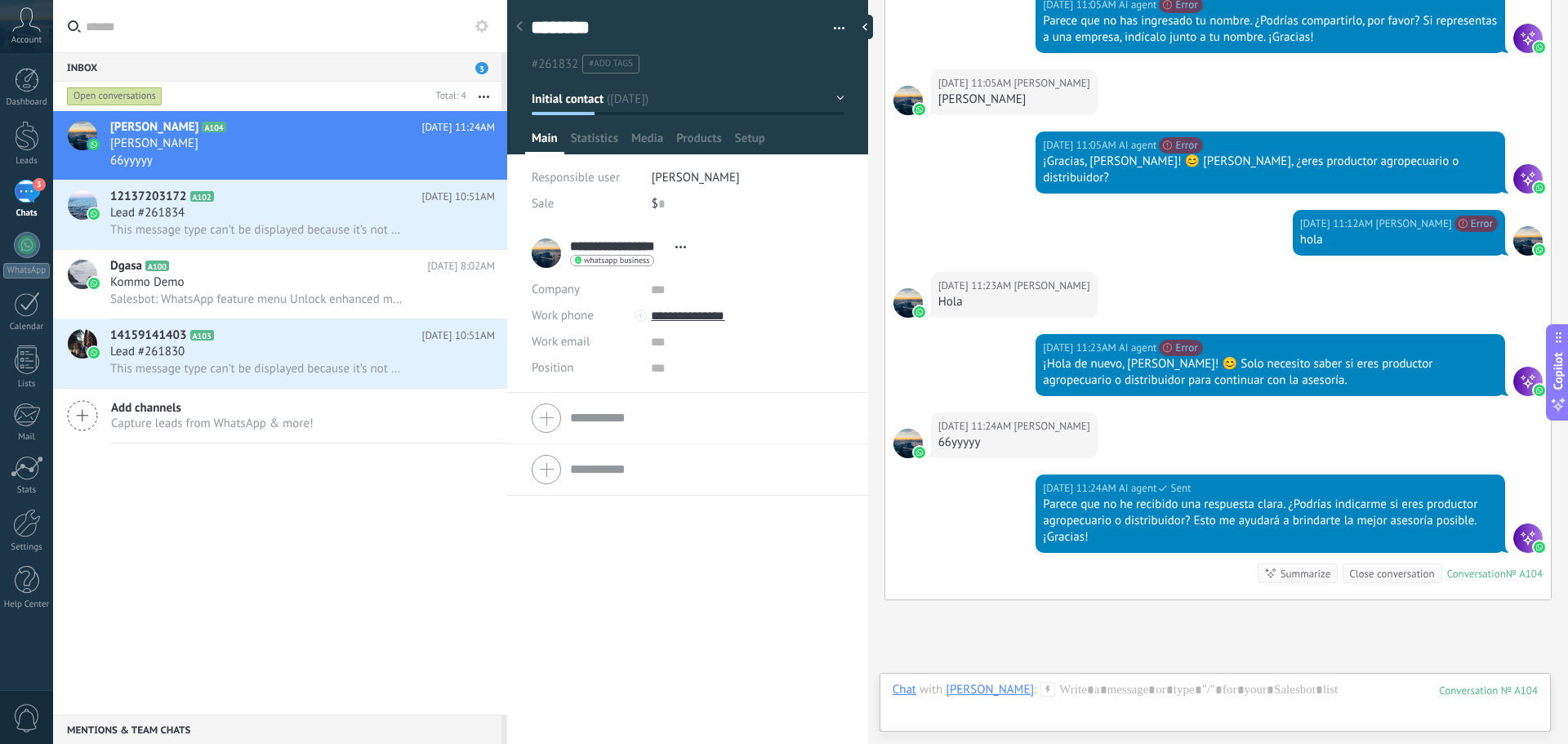
scroll to position [1065, 0]
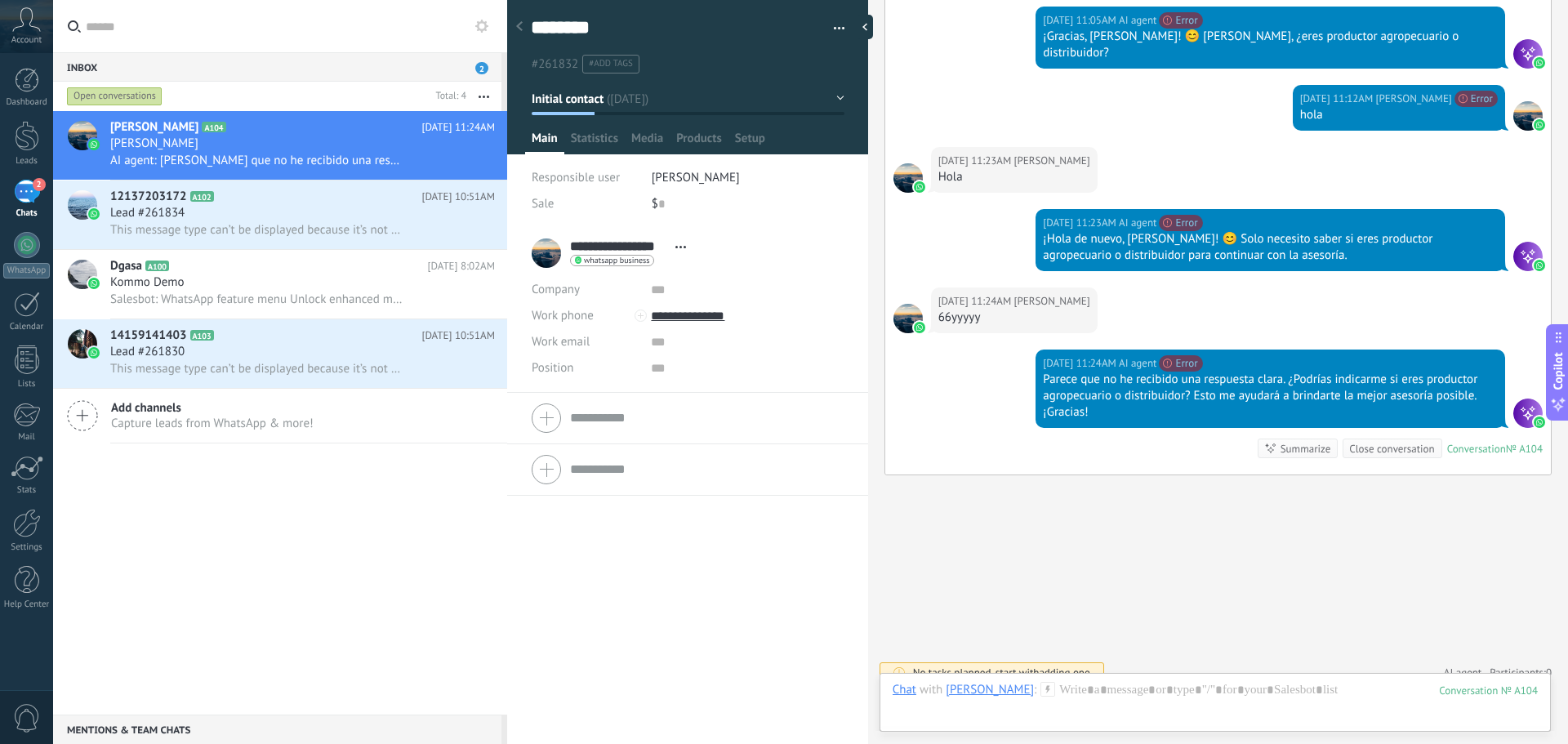
click at [1300, 441] on div "Summarize" at bounding box center [1306, 449] width 51 height 16
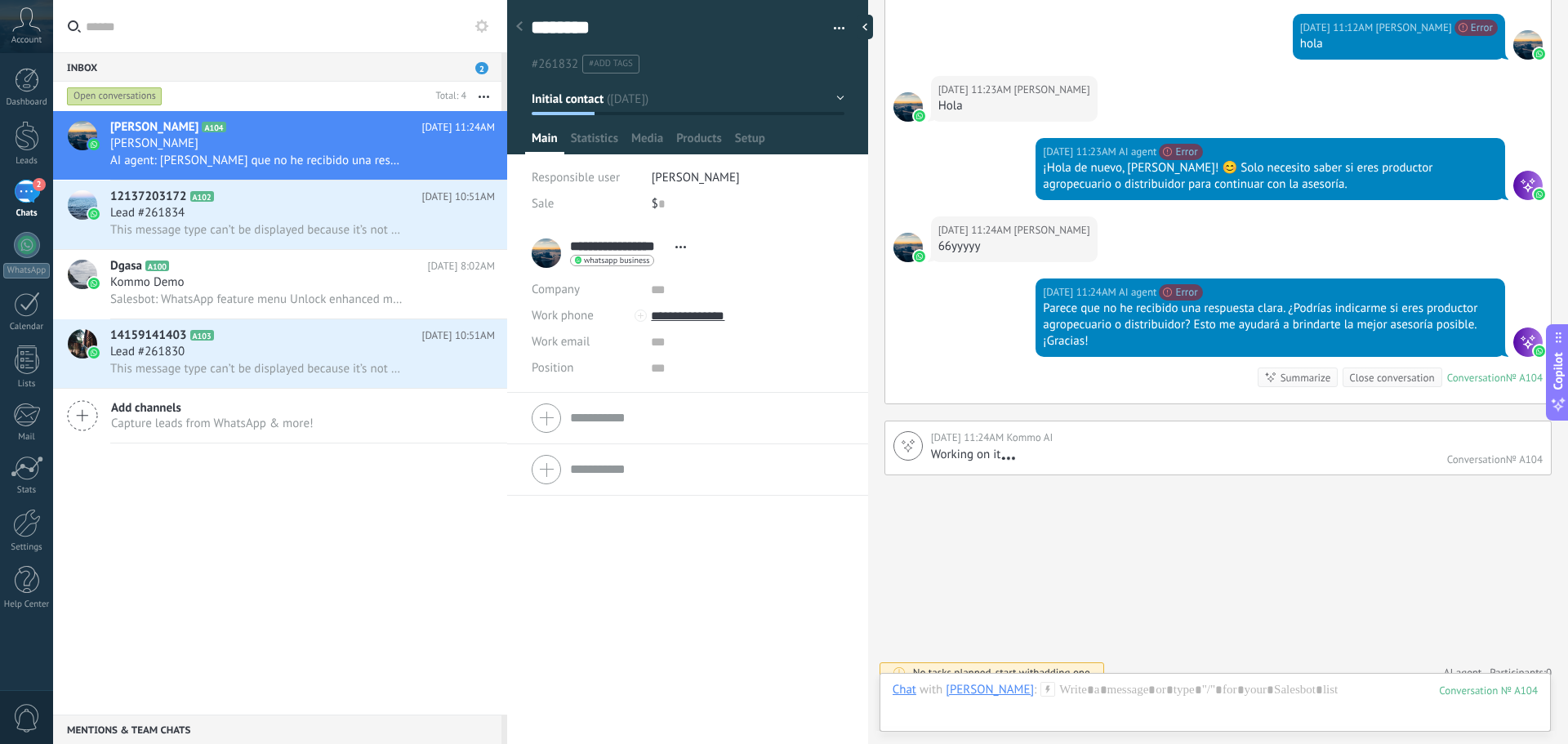
scroll to position [1140, 0]
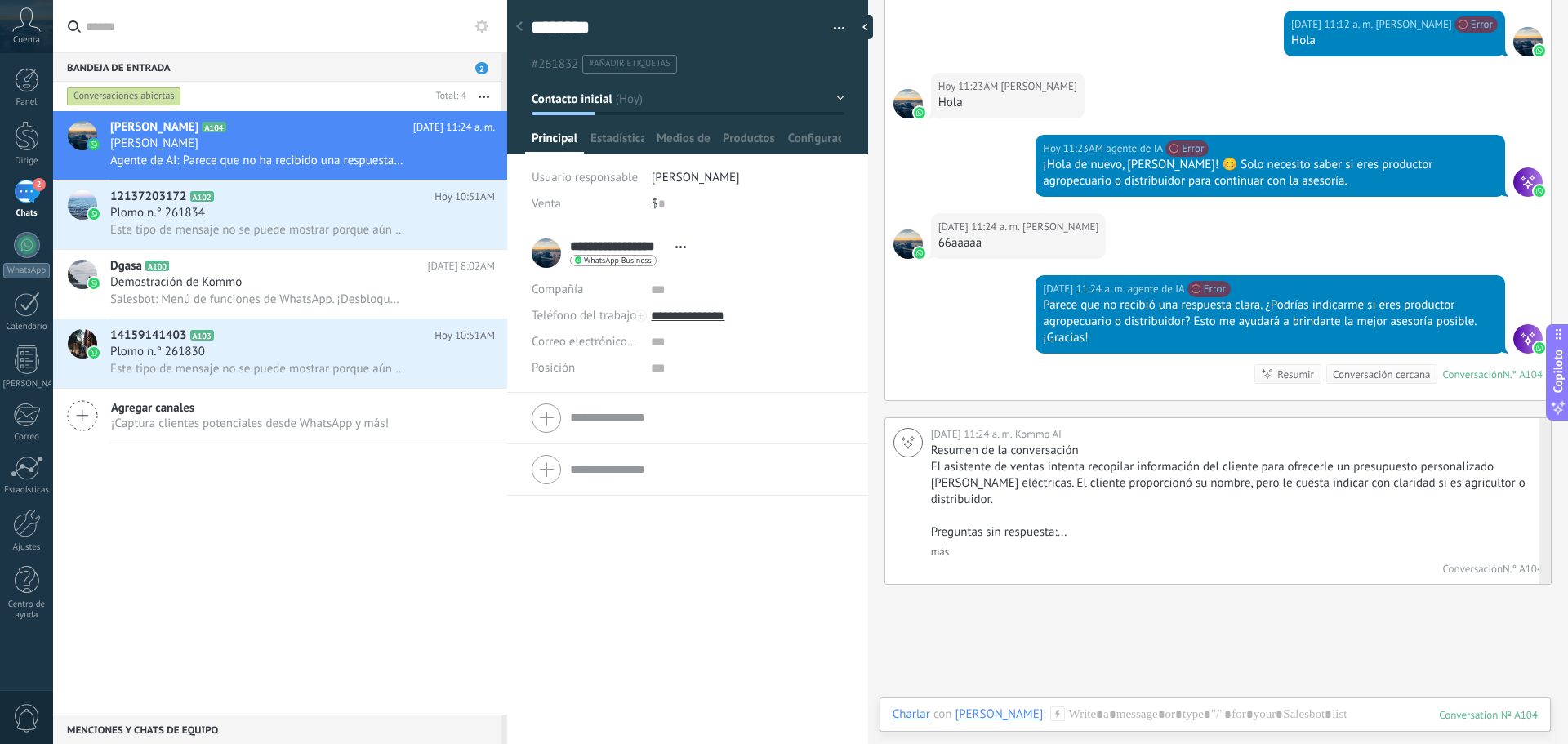
click at [1193, 443] on p "Resumen de la conversación" at bounding box center [1235, 451] width 608 height 16
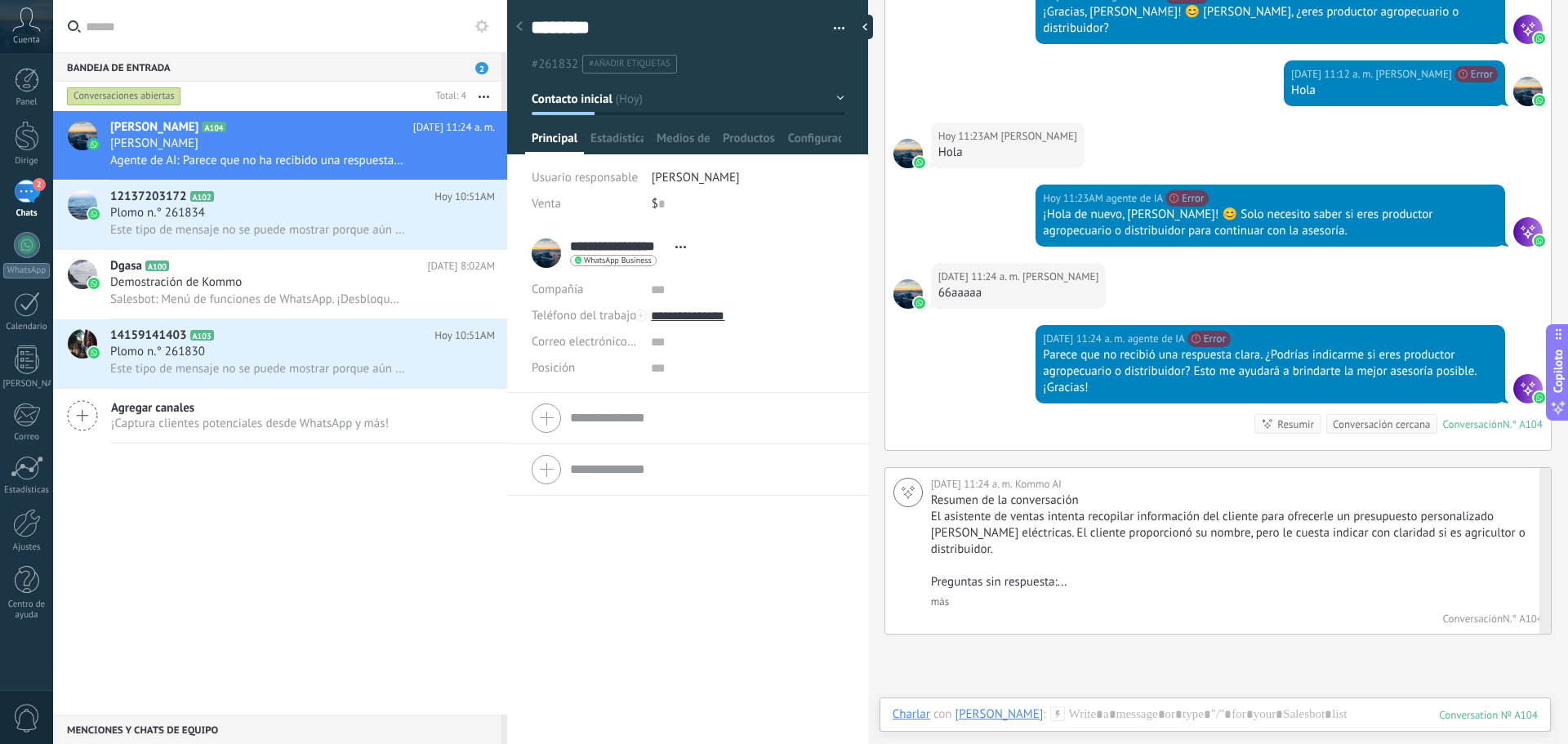
scroll to position [1167, 0]
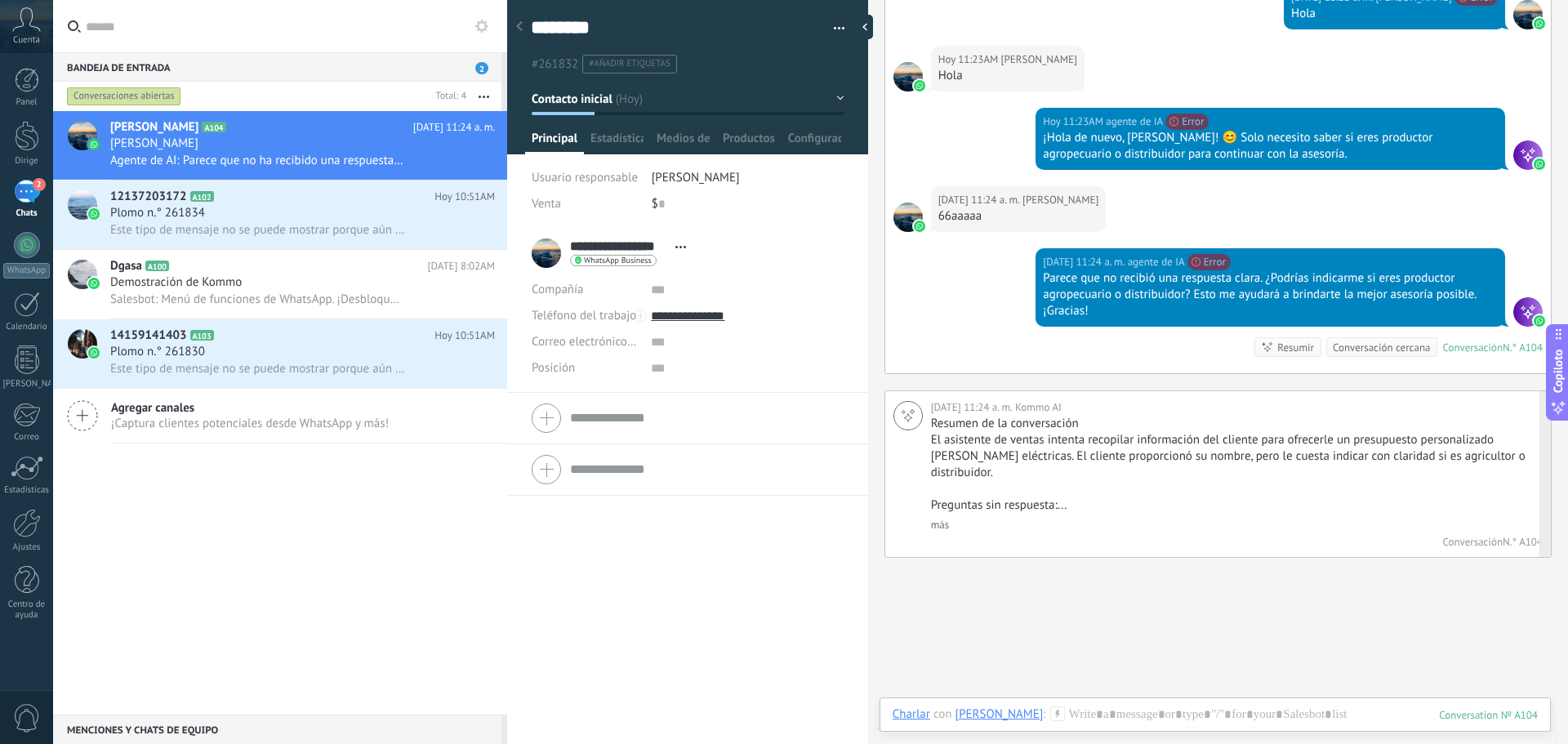
click at [1174, 432] on font "El asistente de ventas intenta recopilar información del cliente para ofrecerle…" at bounding box center [1228, 456] width 594 height 48
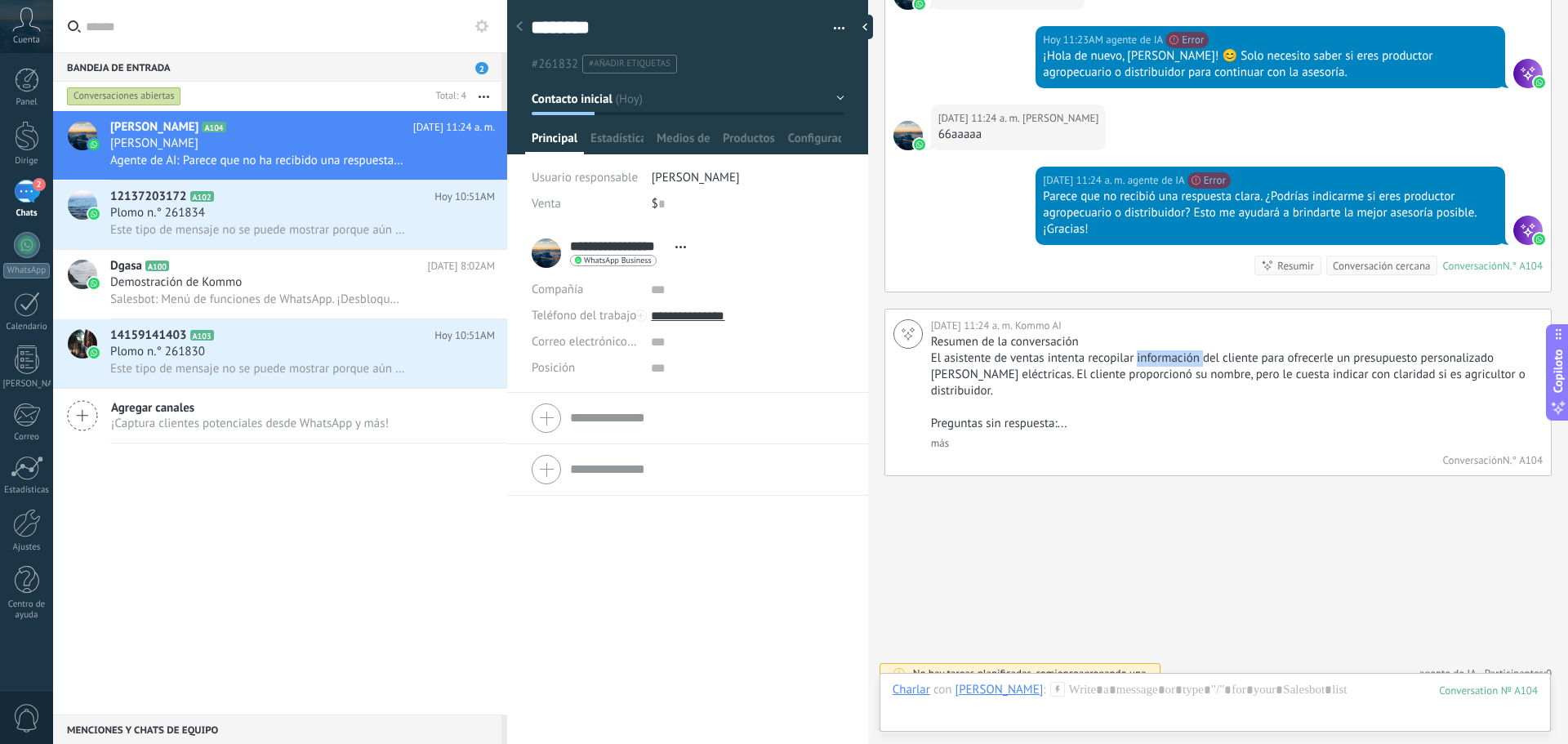
click at [1142, 706] on div at bounding box center [1214, 706] width 645 height 49
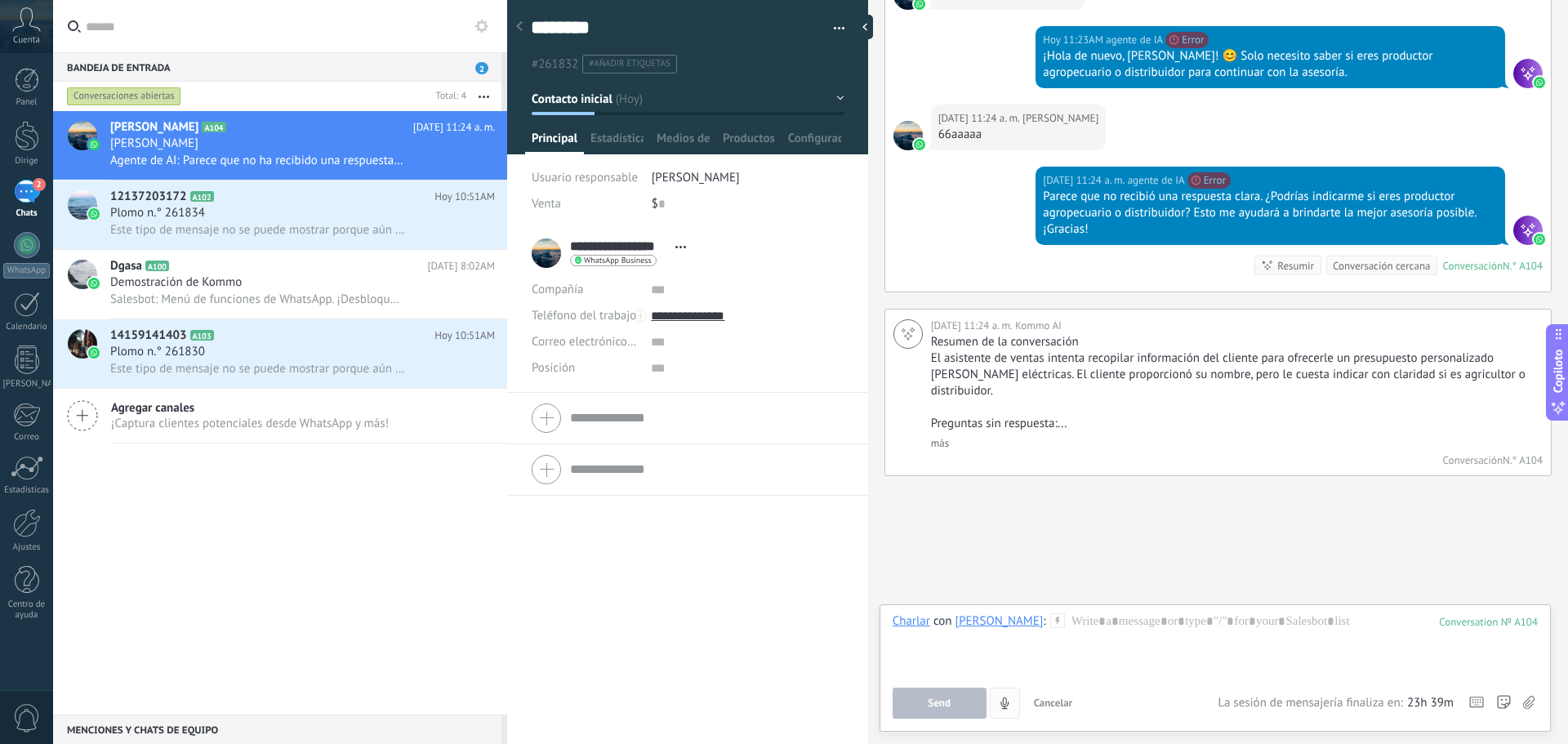
click at [1001, 703] on use "4" at bounding box center [1005, 702] width 8 height 11
click at [1021, 695] on div "Enviar Cancelar Seguimiento de clics en enlaces ? Reducir enlaces largos y real…" at bounding box center [1055, 703] width 326 height 31
click at [1032, 652] on div at bounding box center [1214, 644] width 645 height 62
click at [1056, 643] on div at bounding box center [1214, 644] width 645 height 62
click at [938, 704] on font "Enviar" at bounding box center [939, 703] width 29 height 14
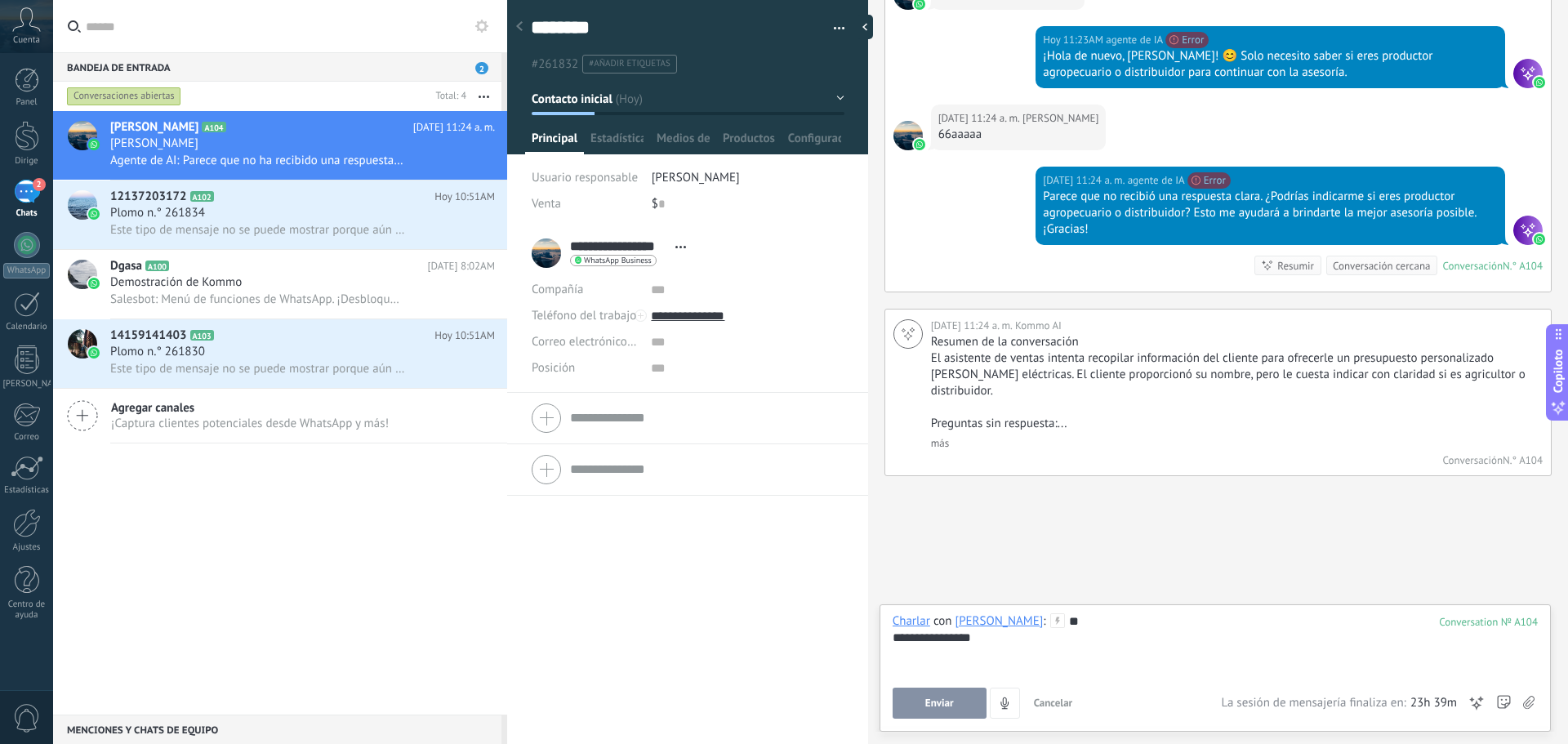
click at [962, 696] on button "Enviar" at bounding box center [939, 703] width 94 height 31
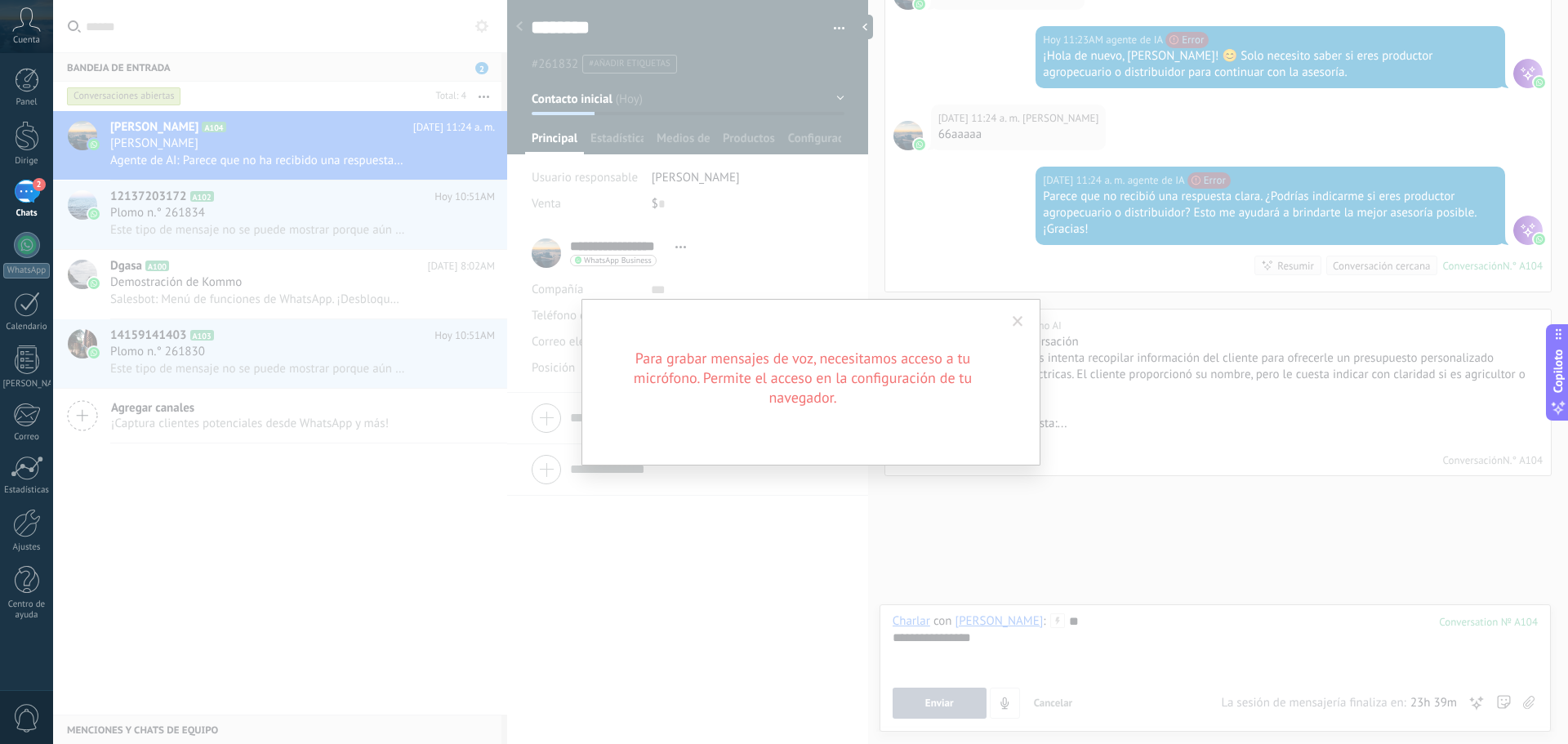
click at [984, 327] on div "Para grabar mensajes de voz, necesitamos acceso a tu micrófono. Permite el acce…" at bounding box center [810, 382] width 459 height 167
click at [918, 372] on font "Para grabar mensajes de voz, necesitamos acceso a tu micrófono. Permite el acce…" at bounding box center [802, 378] width 338 height 58
click at [871, 387] on font "Para grabar mensajes de voz, necesitamos acceso a tu micrófono. Permite el acce…" at bounding box center [802, 378] width 338 height 58
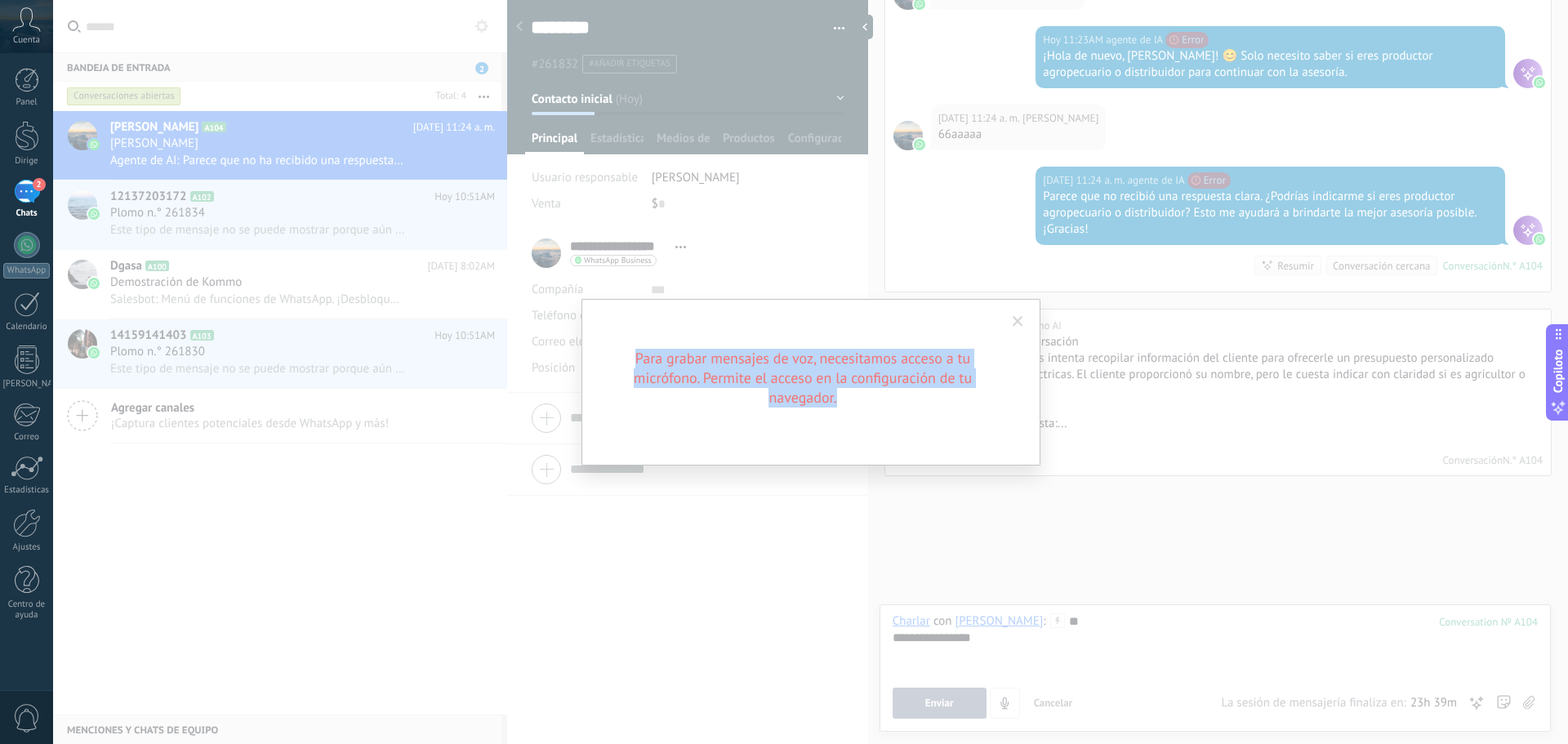
click at [871, 387] on font "Para grabar mensajes de voz, necesitamos acceso a tu micrófono. Permite el acce…" at bounding box center [802, 378] width 338 height 58
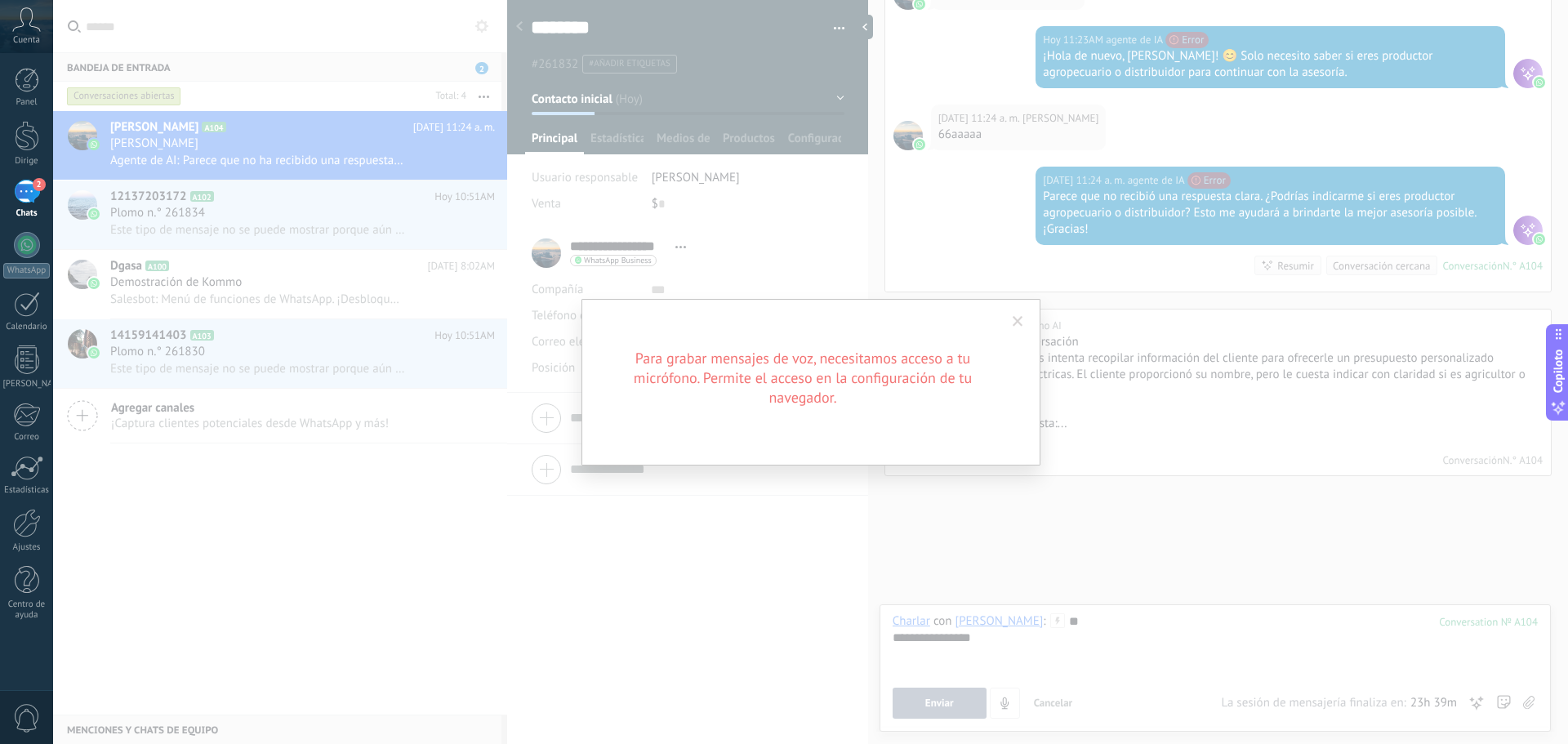
click at [1024, 316] on span at bounding box center [1018, 322] width 27 height 28
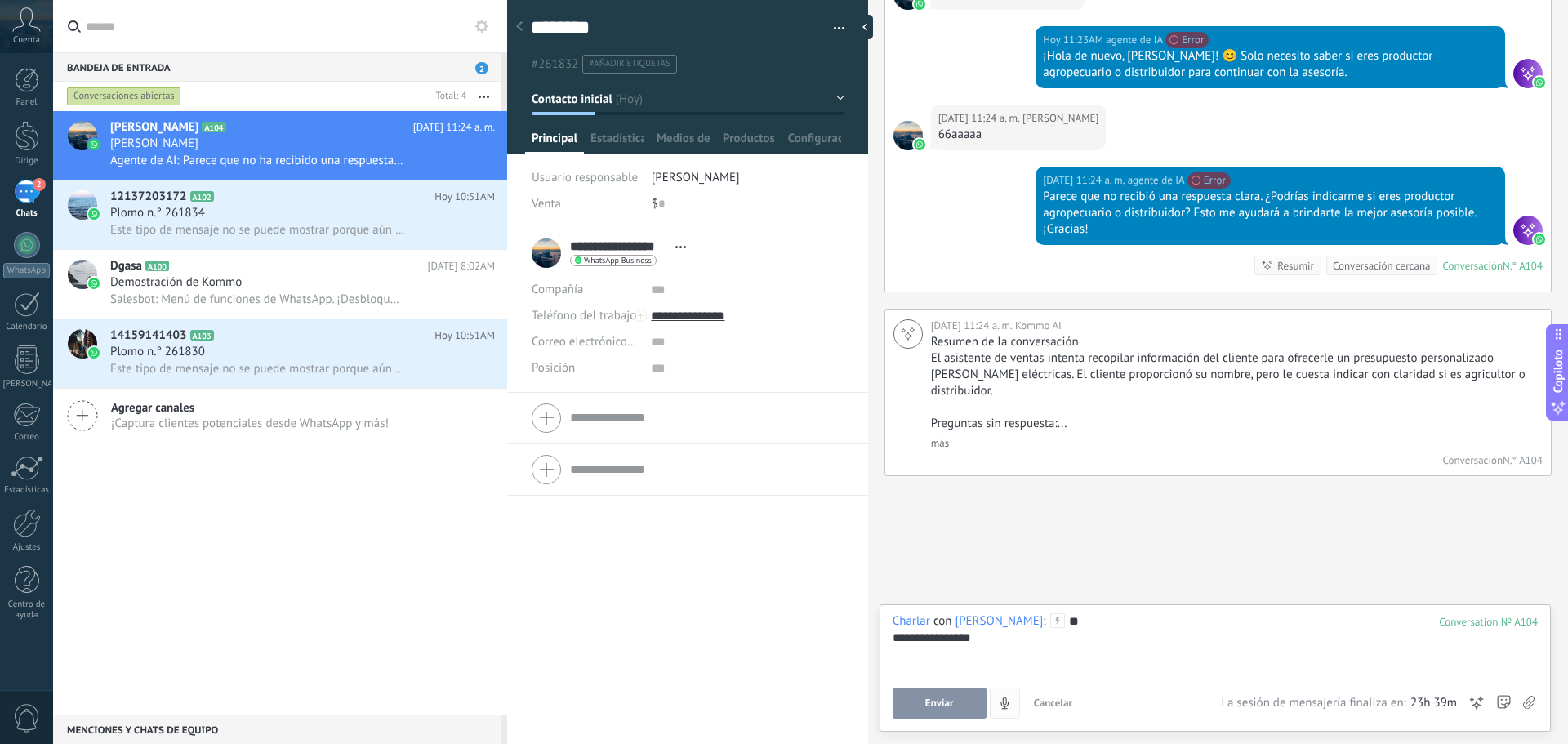
click at [1005, 698] on icon "4" at bounding box center [1005, 704] width 14 height 14
click at [25, 188] on div "2" at bounding box center [27, 191] width 26 height 24
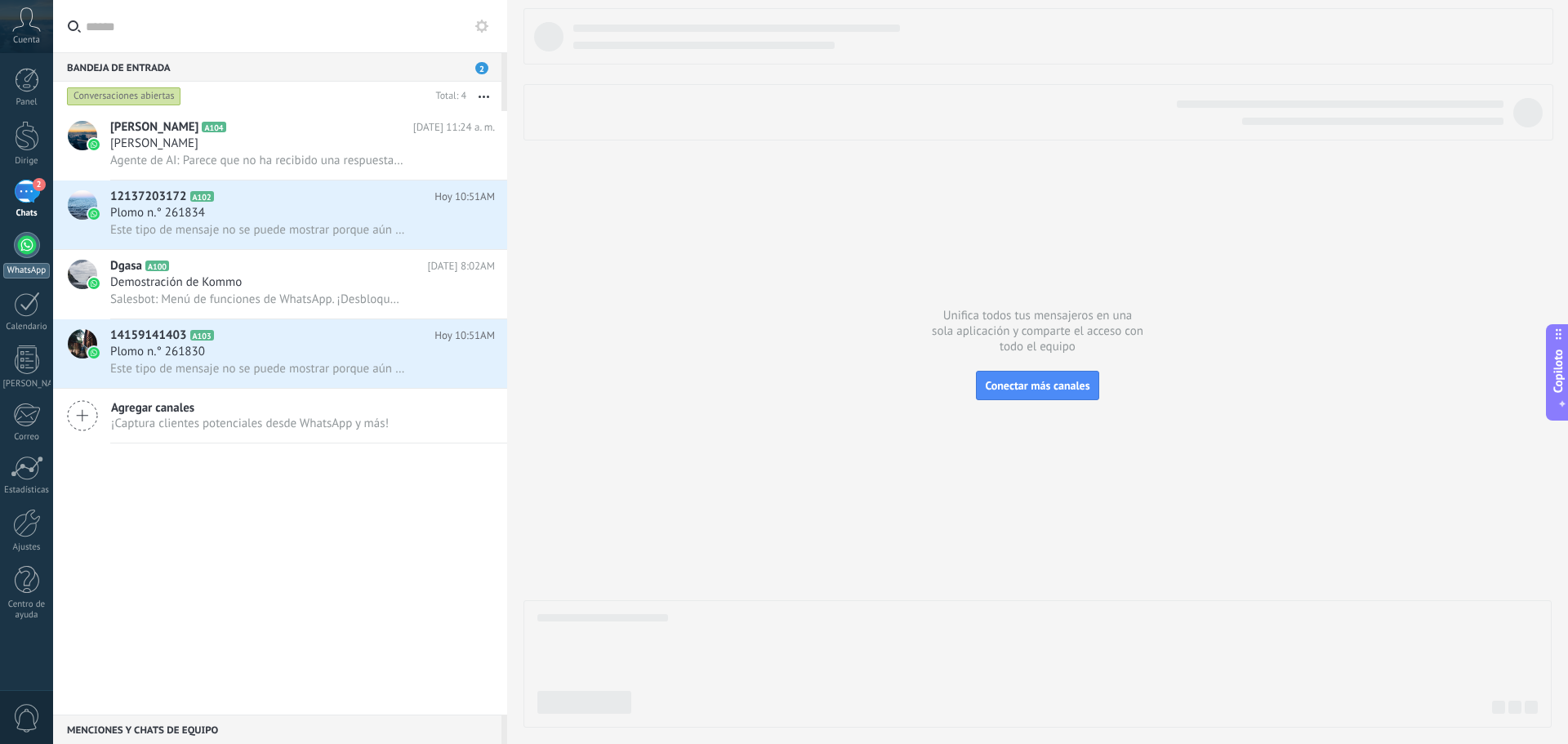
click at [21, 249] on div at bounding box center [27, 245] width 26 height 26
click at [32, 261] on link "WhatsApp" at bounding box center [26, 255] width 53 height 47
click at [33, 17] on icon at bounding box center [26, 19] width 29 height 25
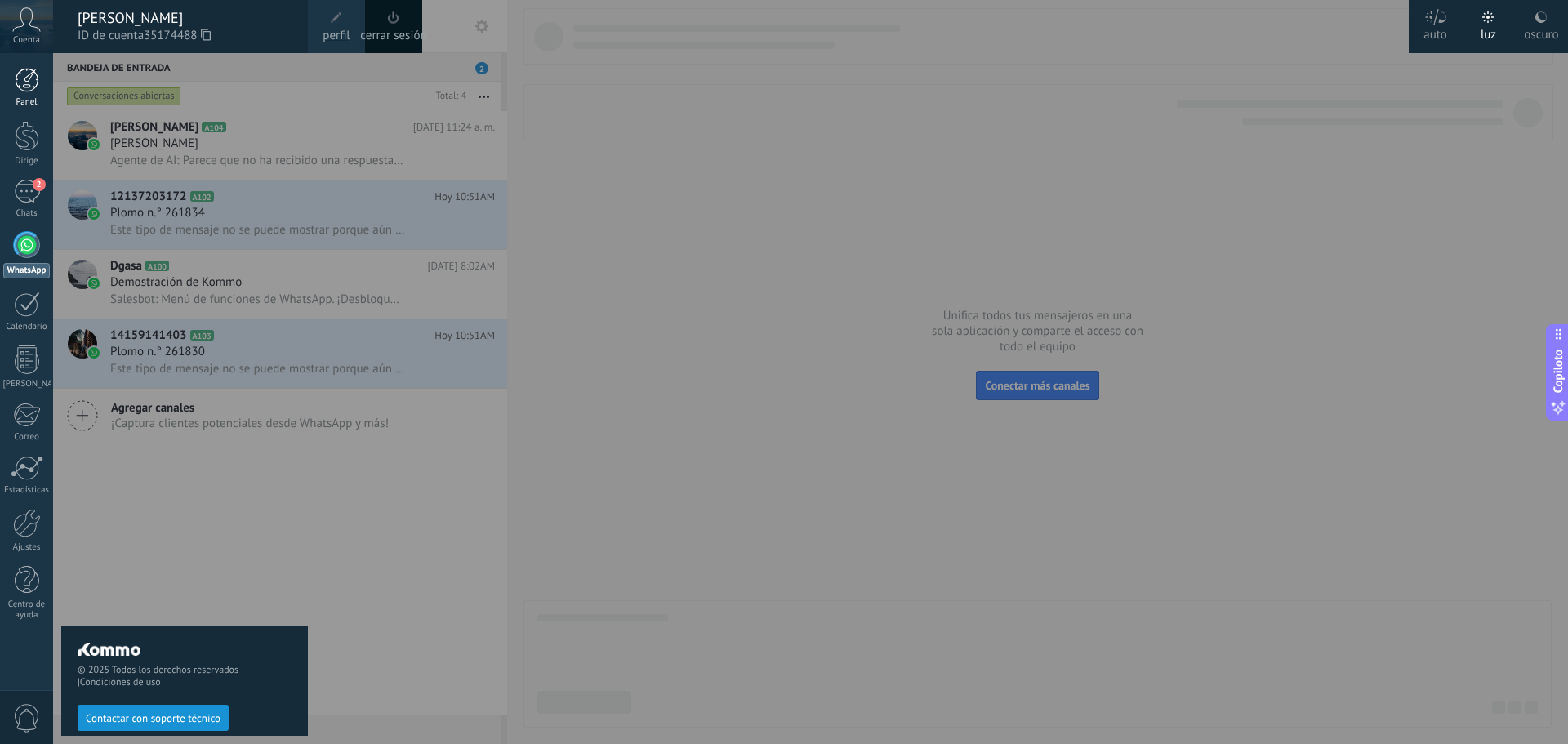
click at [31, 69] on div at bounding box center [27, 80] width 25 height 25
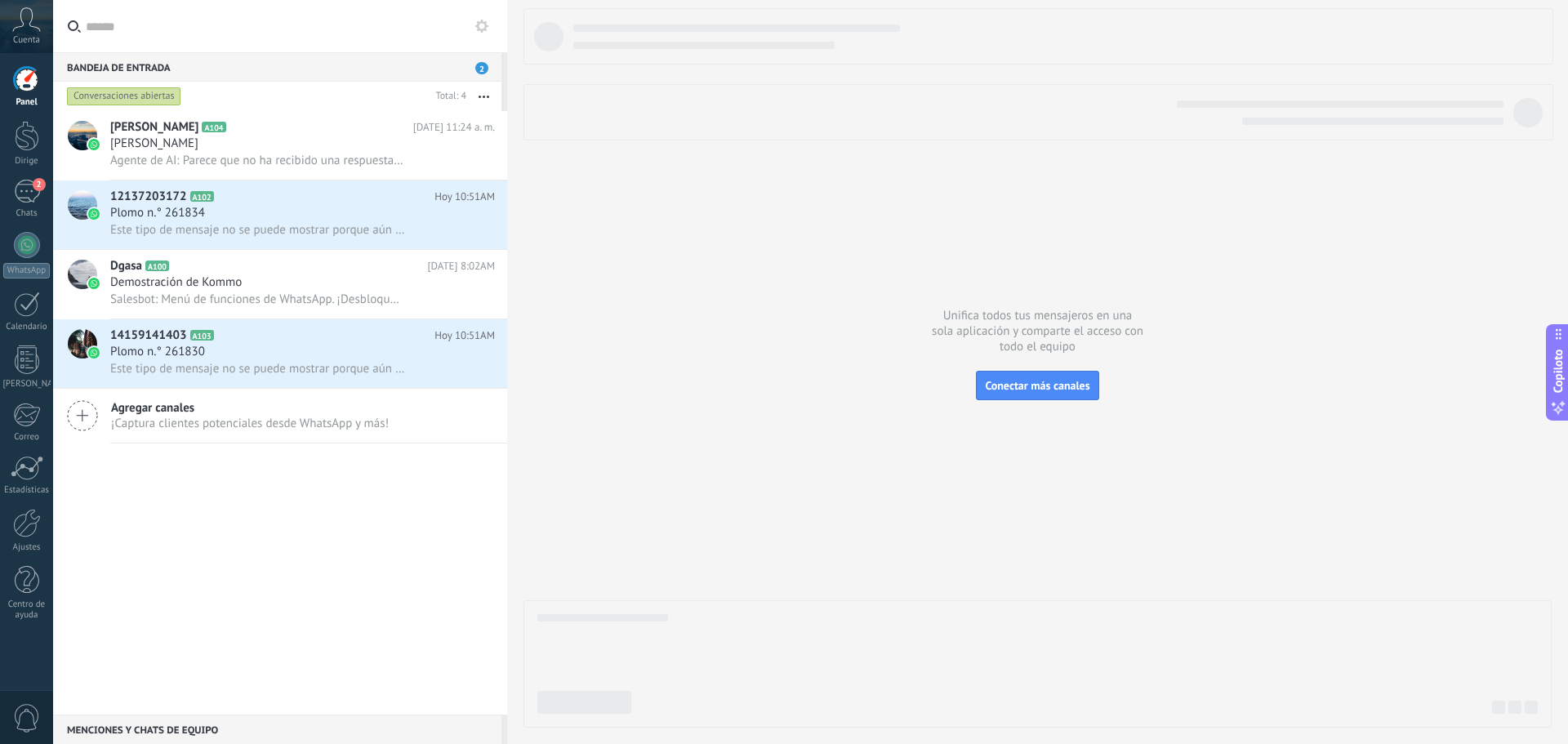
click at [39, 13] on icon at bounding box center [26, 19] width 29 height 25
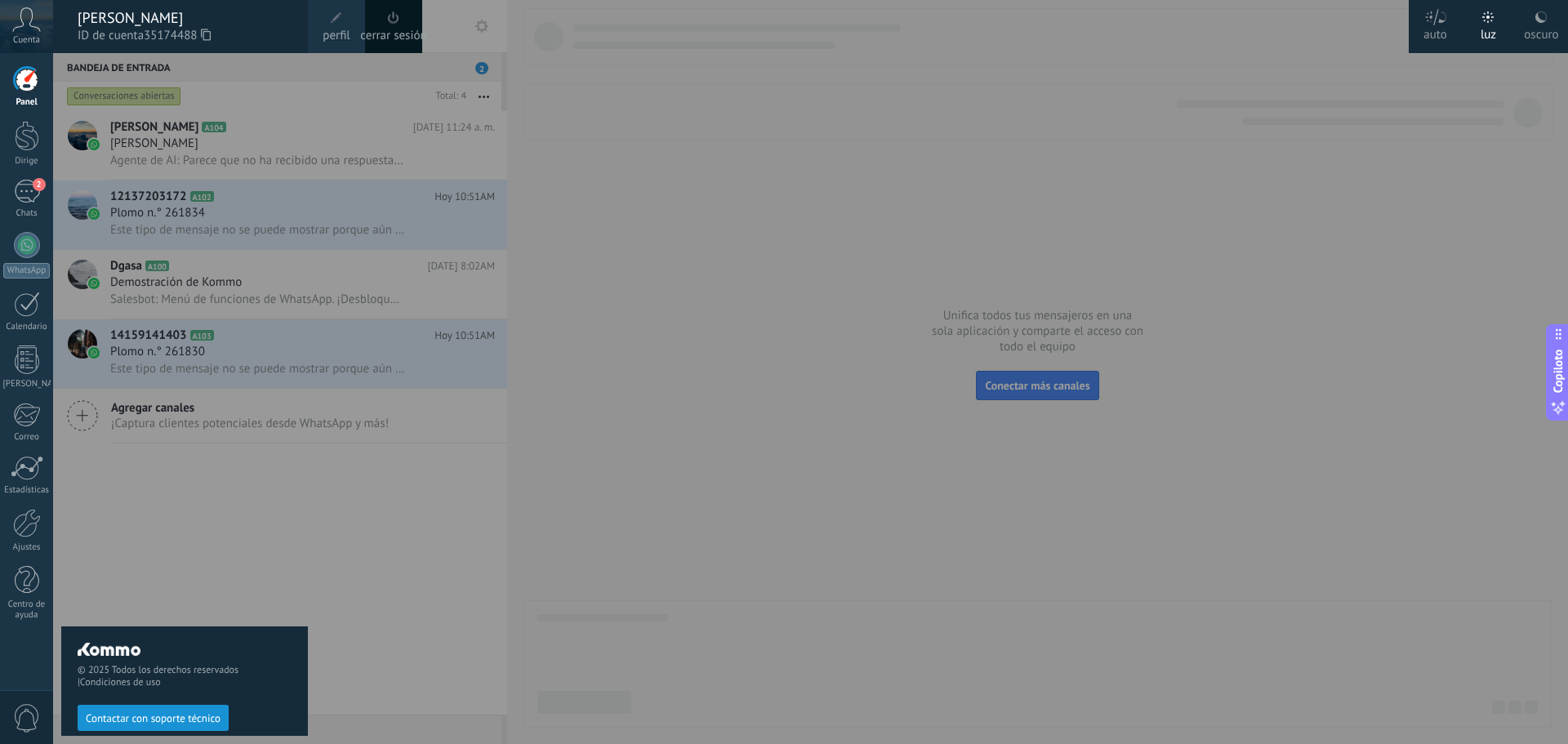
click at [130, 28] on font "ID de cuenta" at bounding box center [111, 36] width 66 height 16
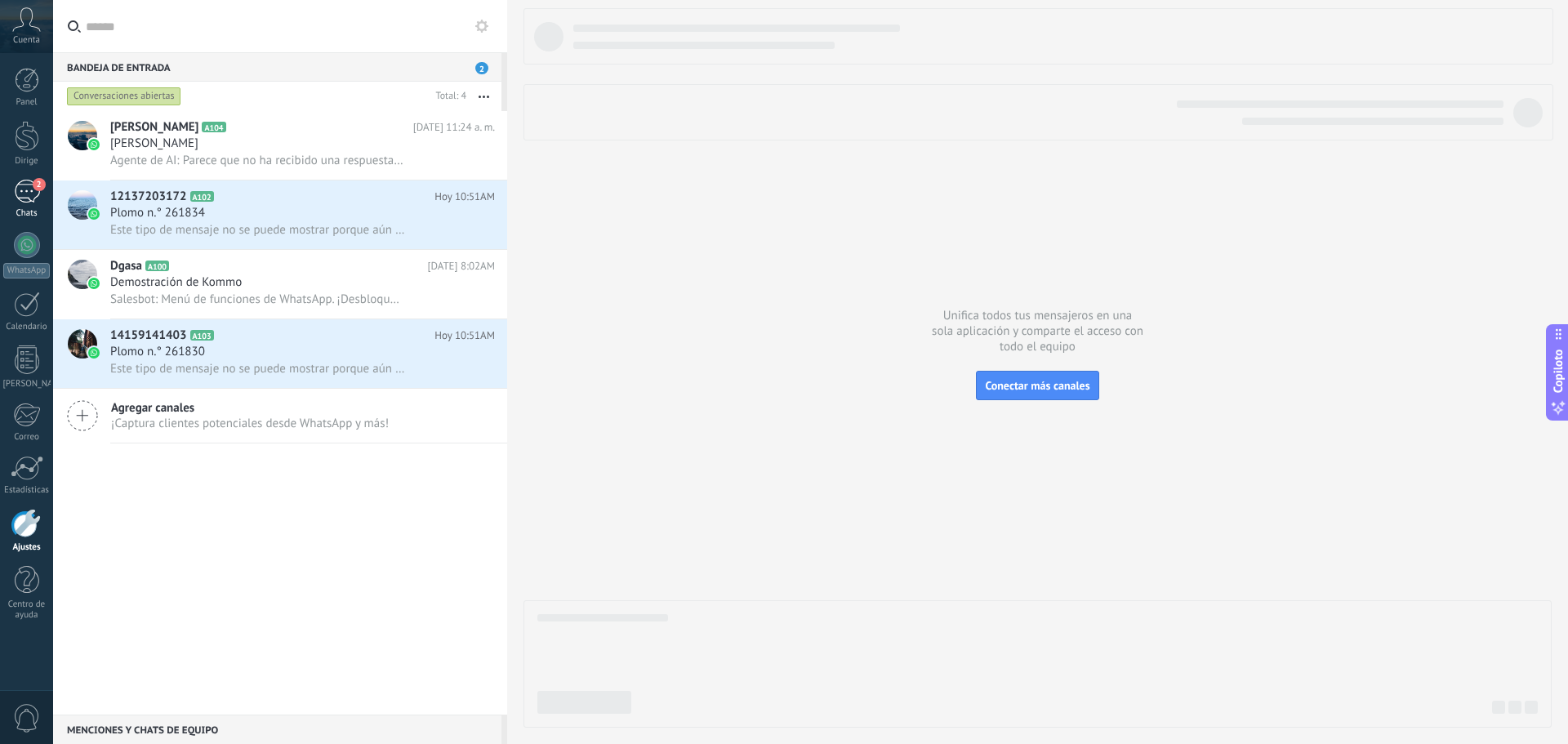
click at [39, 188] on font "2" at bounding box center [39, 184] width 5 height 11
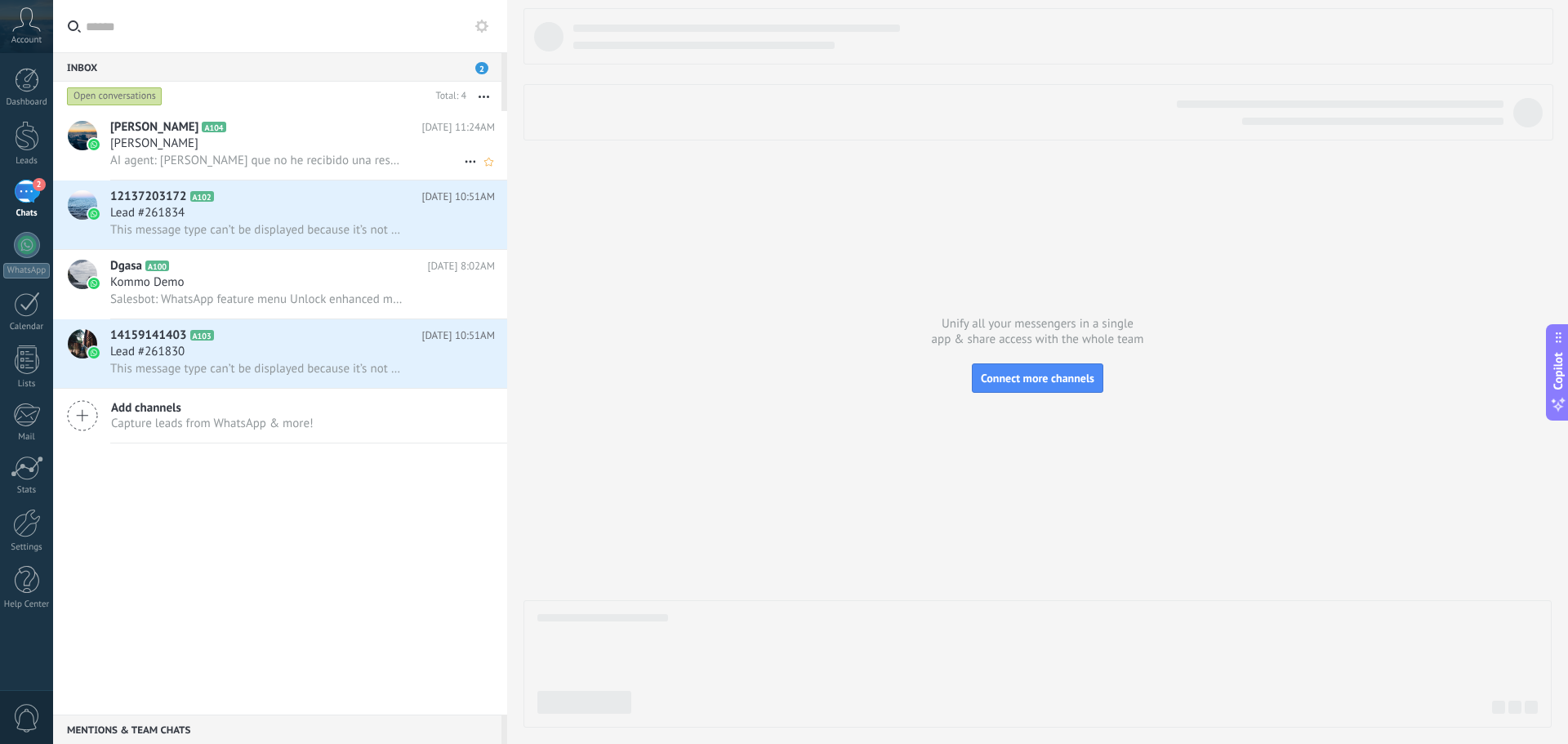
click at [269, 147] on div "[PERSON_NAME]" at bounding box center [303, 144] width 385 height 16
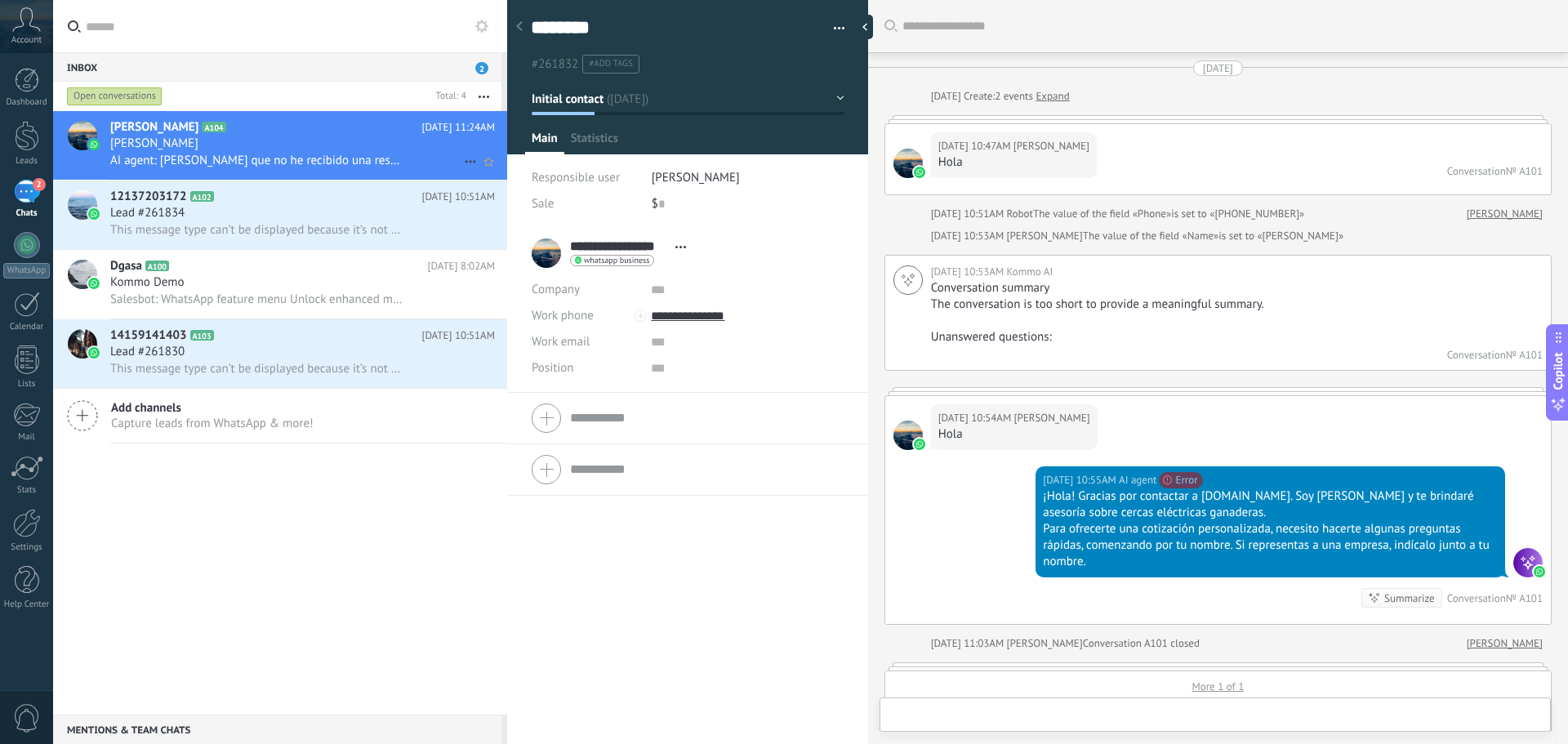
scroll to position [1049, 0]
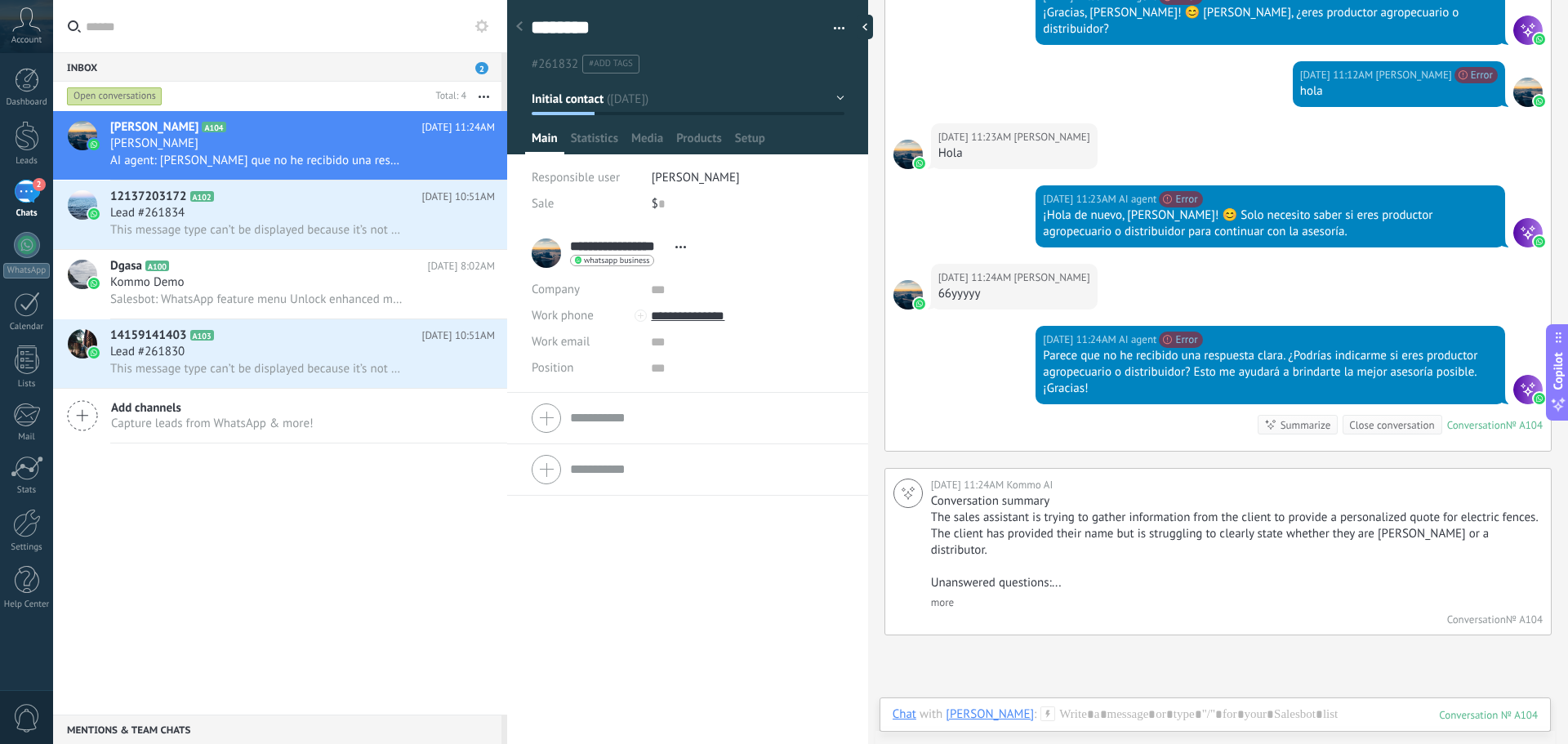
click at [1374, 418] on div "Close conversation" at bounding box center [1391, 426] width 85 height 16
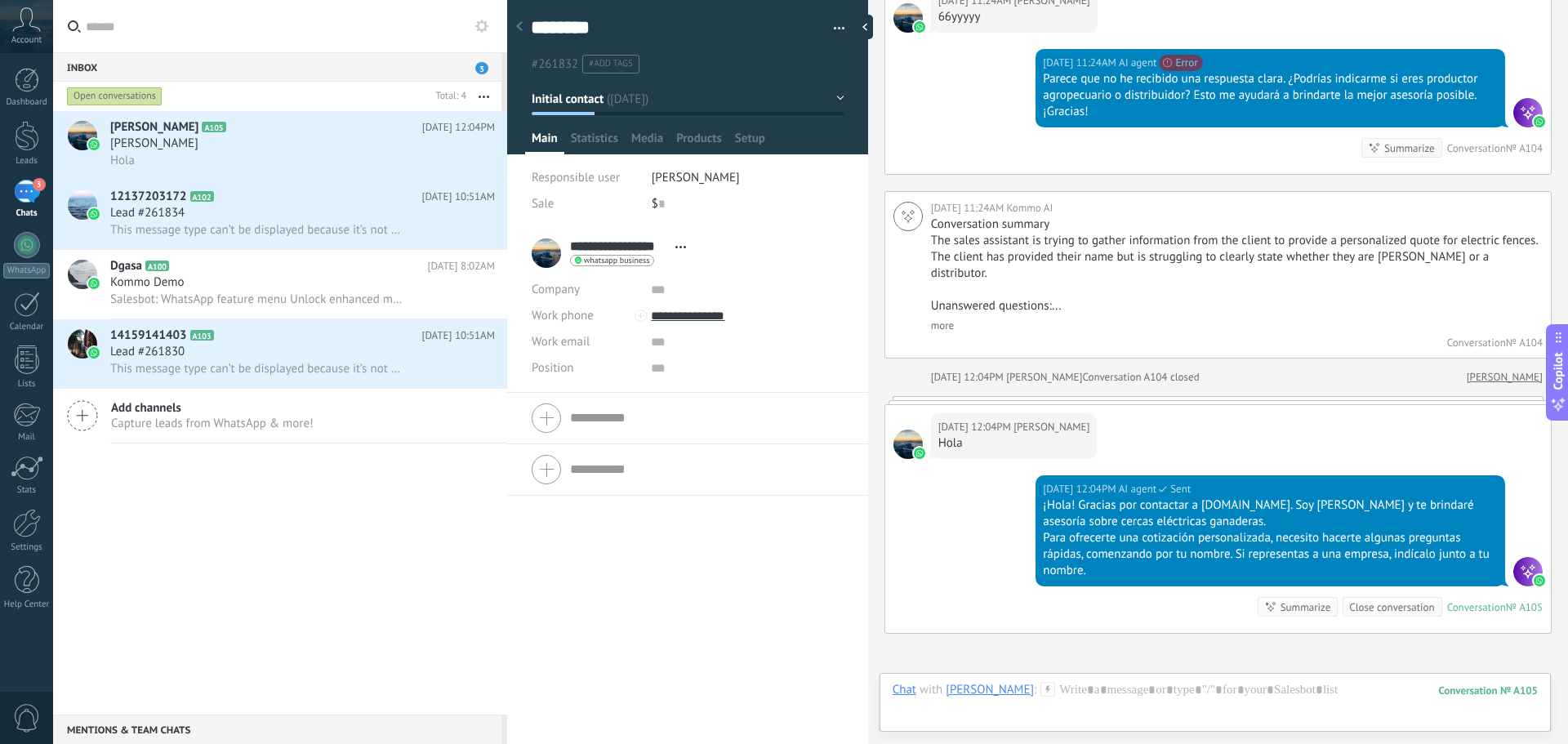
scroll to position [1484, 0]
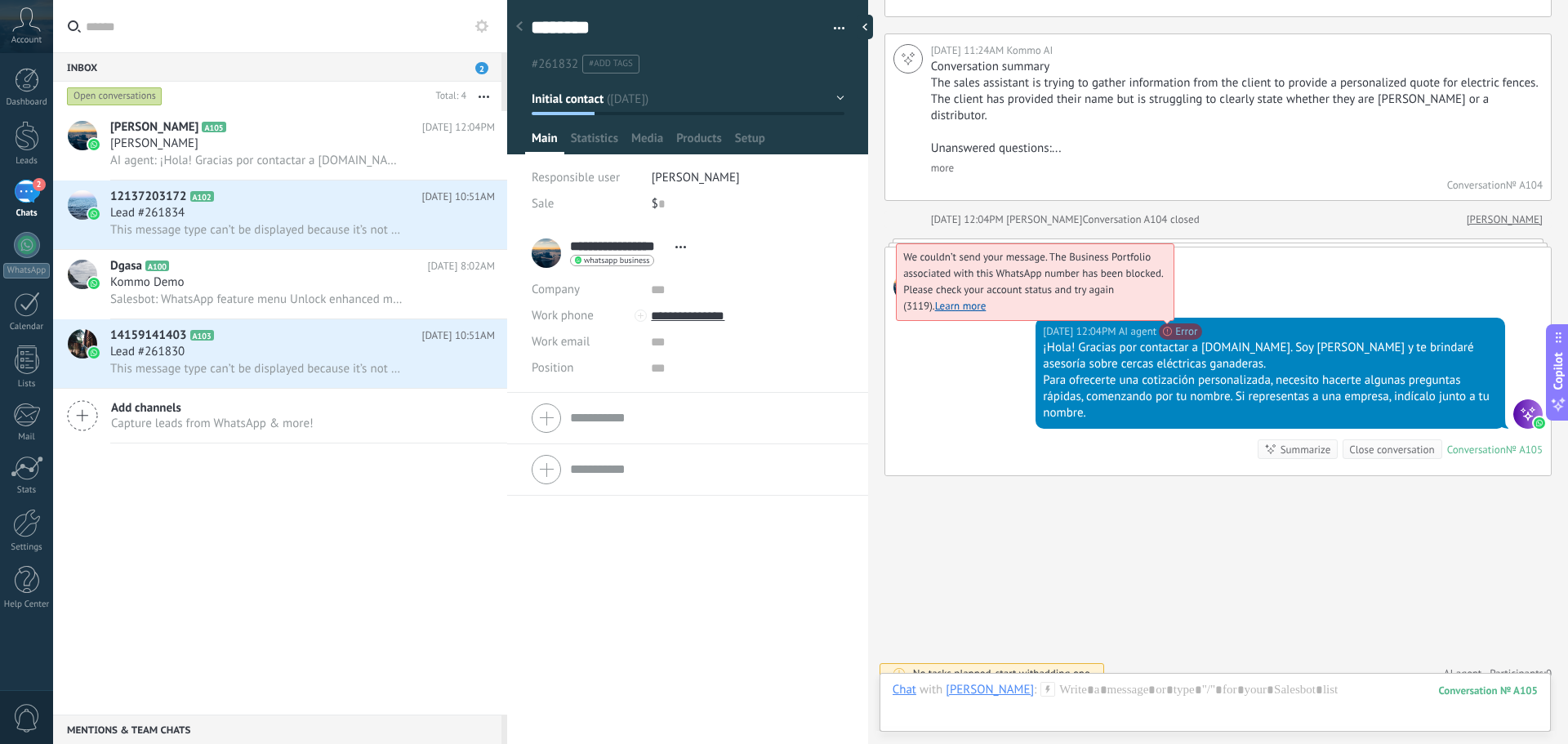
click at [938, 299] on link "Learn more" at bounding box center [961, 306] width 52 height 14
click at [946, 299] on link "Learn more" at bounding box center [961, 306] width 52 height 14
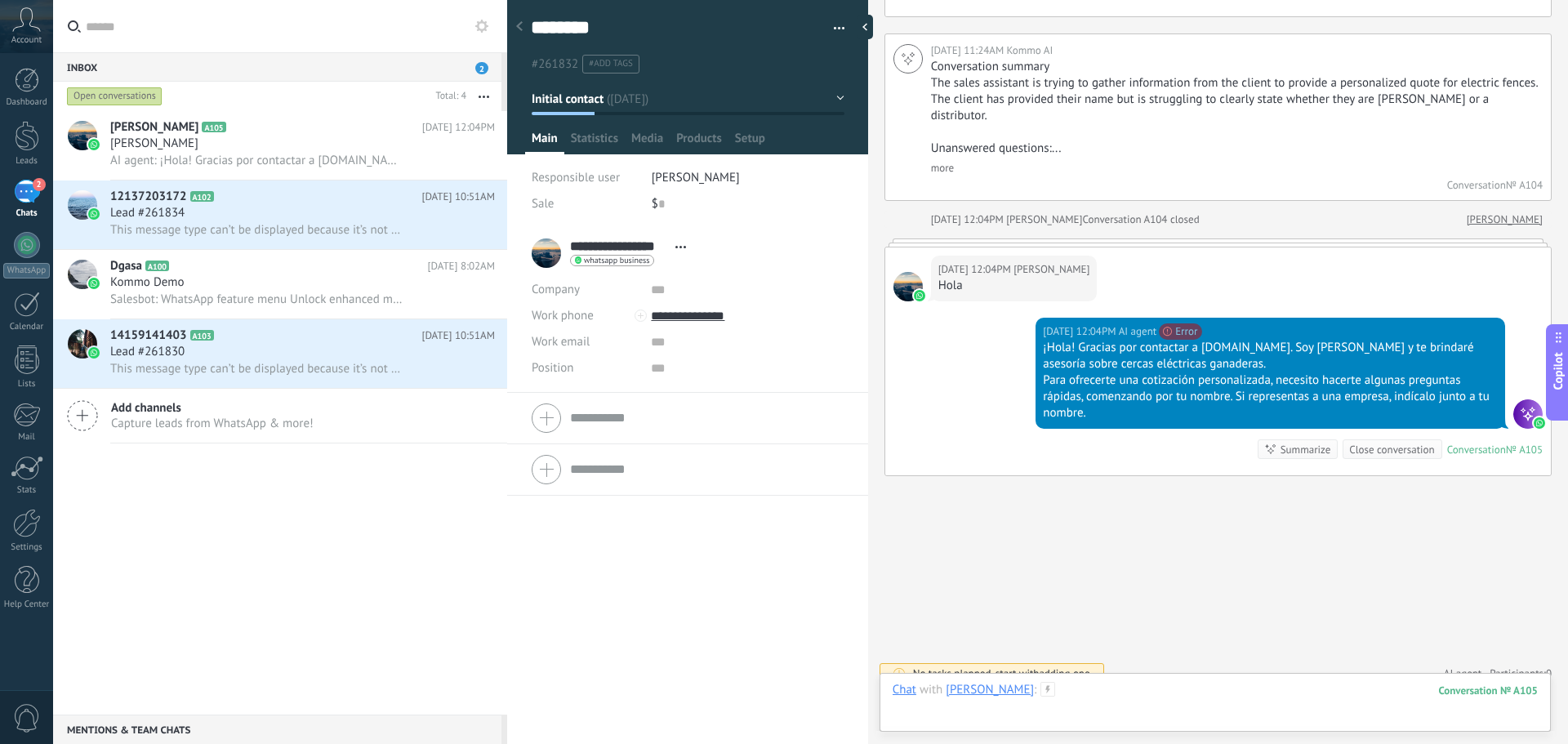
click at [1111, 699] on div at bounding box center [1214, 706] width 645 height 49
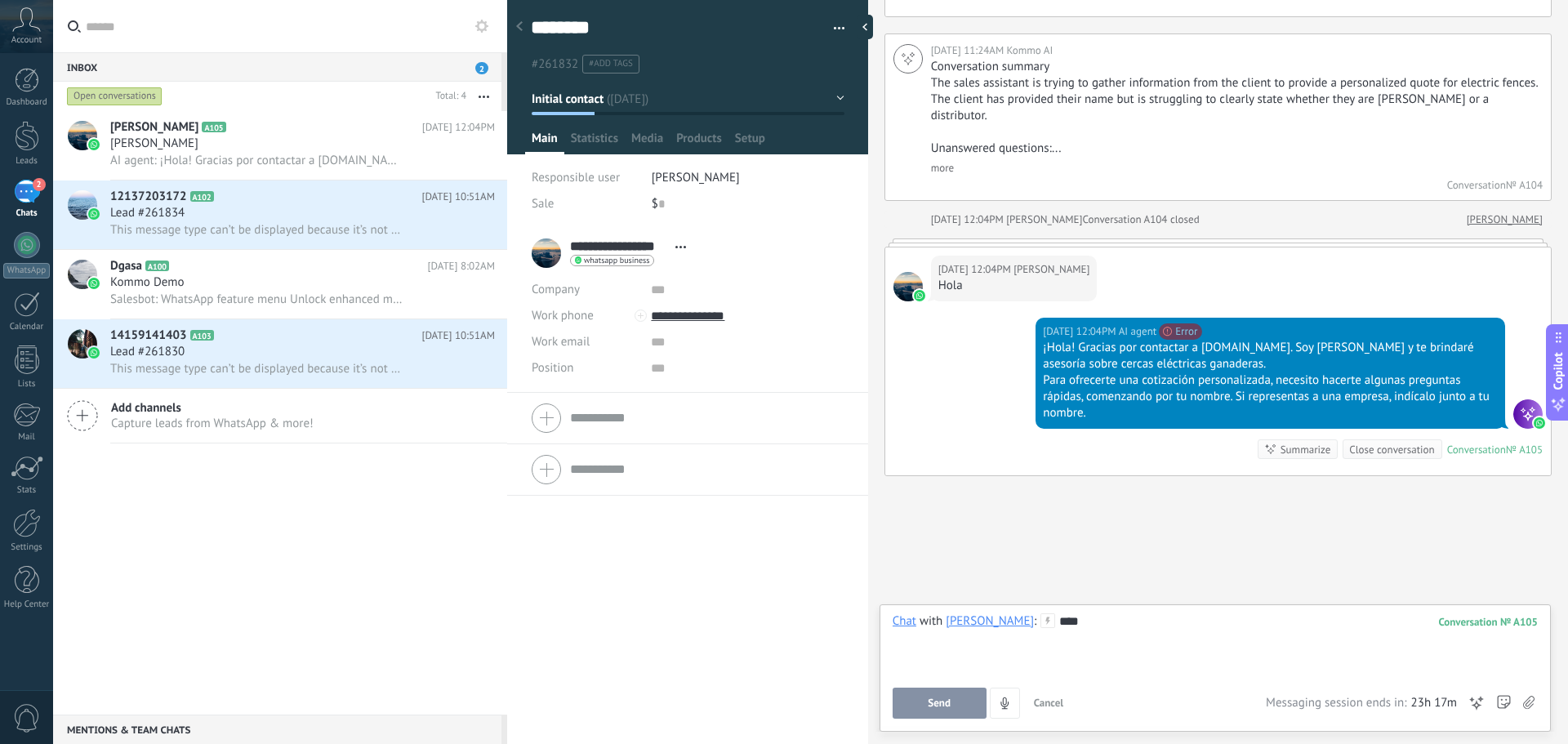
click at [1145, 627] on div "****" at bounding box center [1214, 644] width 645 height 62
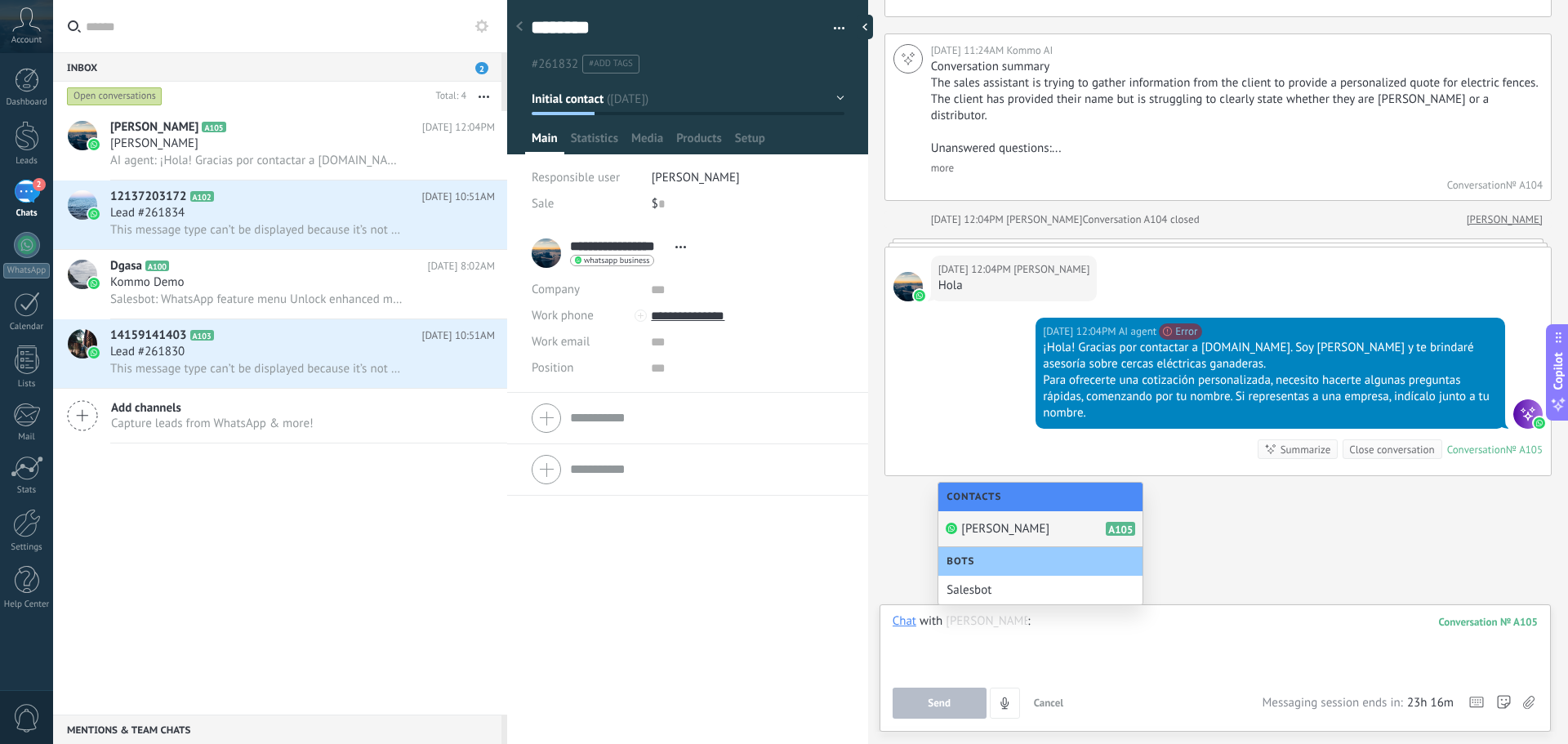
click at [1092, 520] on div "Alvarado Carellys A105" at bounding box center [1040, 530] width 204 height 36
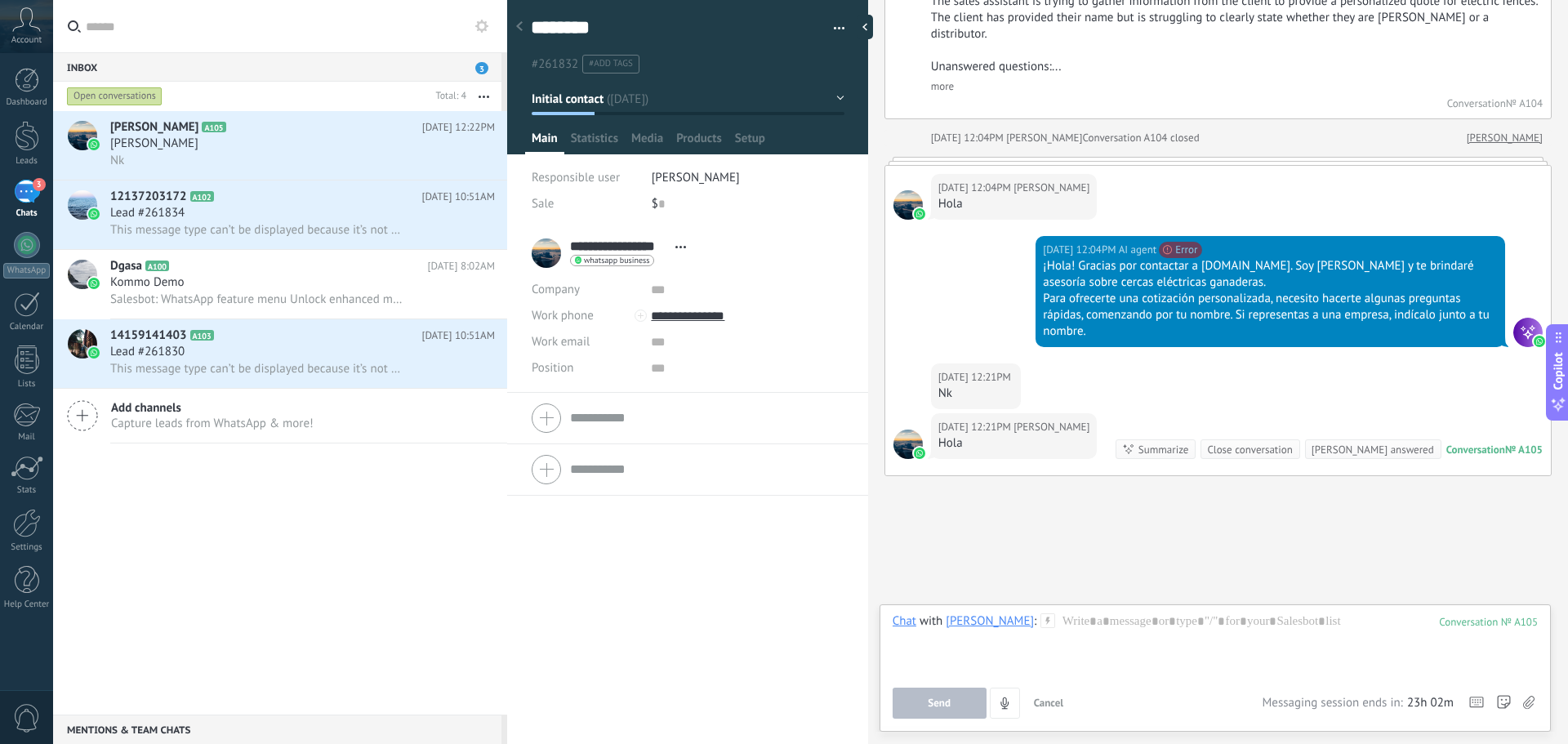
scroll to position [1658, 0]
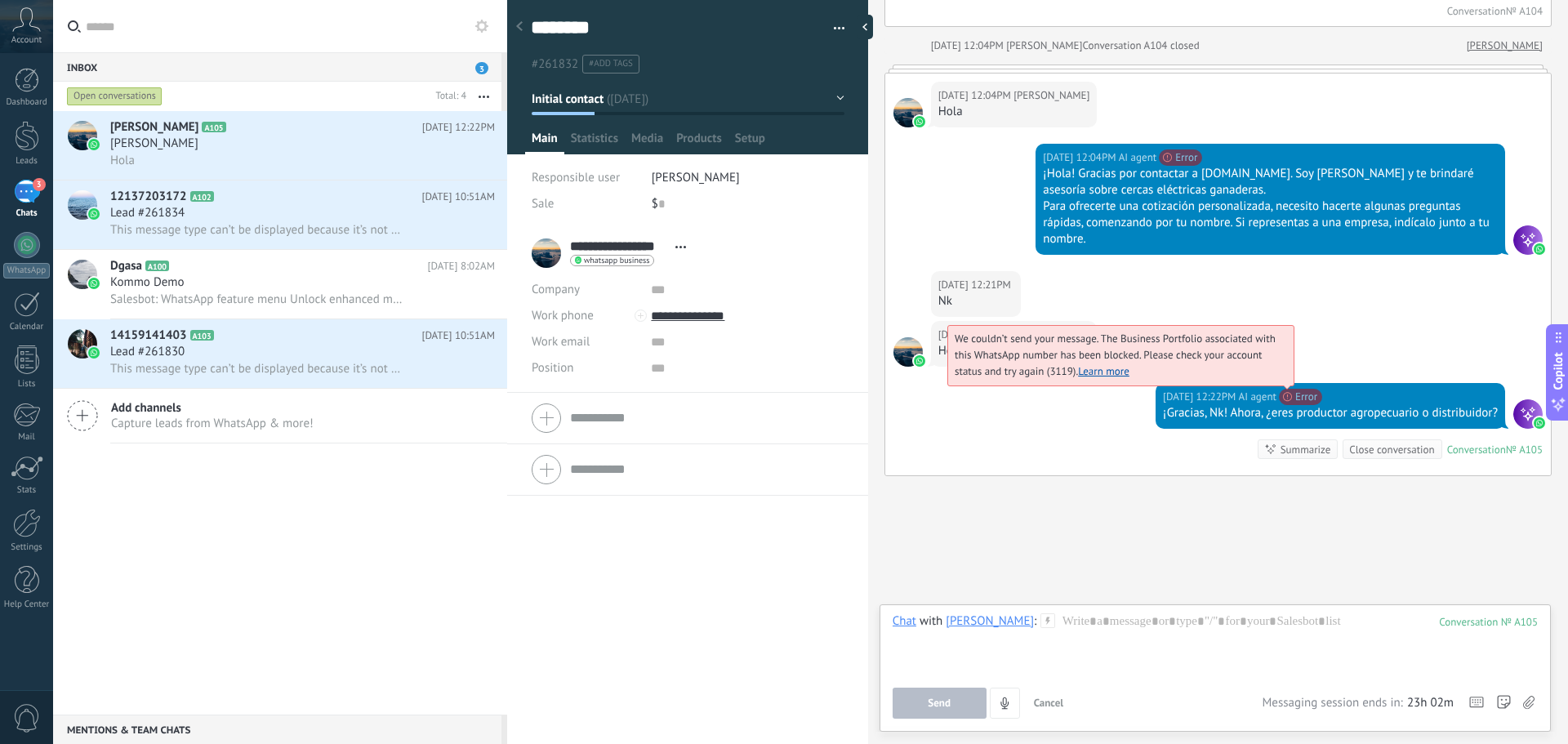
click at [1104, 364] on link "Learn more" at bounding box center [1103, 371] width 52 height 14
